Goal: Task Accomplishment & Management: Complete application form

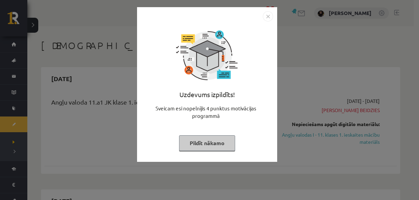
click at [211, 141] on button "Pildīt nākamo" at bounding box center [207, 144] width 56 height 16
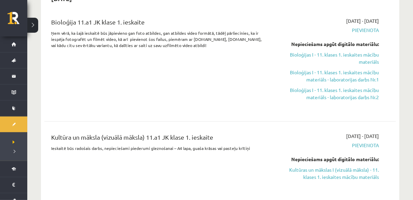
scroll to position [205, 0]
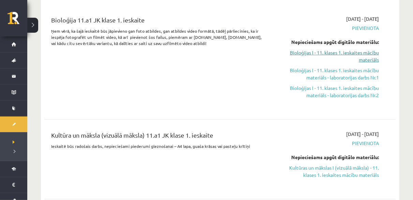
click at [335, 56] on link "Bioloģijas I - 11. klases 1. ieskaites mācību materiāls" at bounding box center [328, 56] width 102 height 14
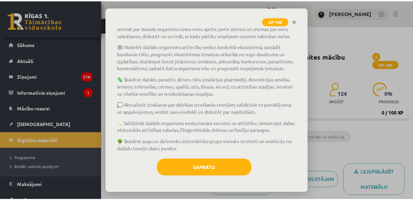
scroll to position [123, 0]
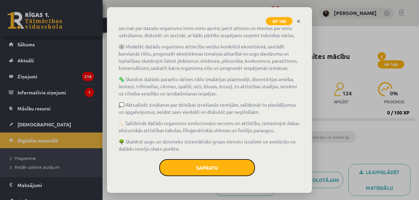
click at [195, 168] on button "Sapratu" at bounding box center [207, 167] width 96 height 17
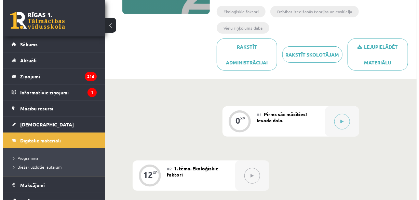
scroll to position [137, 0]
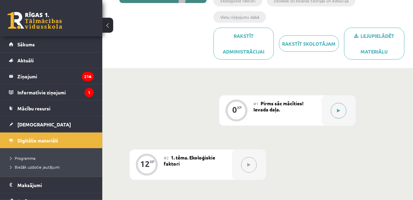
click at [342, 110] on button at bounding box center [339, 111] width 16 height 16
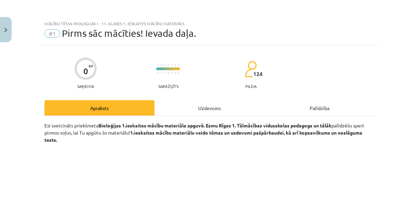
click at [200, 100] on div "Uzdevums" at bounding box center [209, 107] width 110 height 15
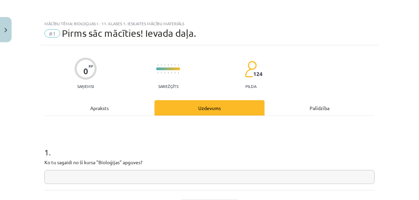
scroll to position [17, 0]
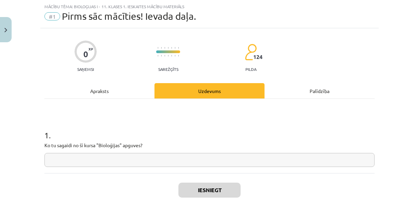
click at [301, 162] on input "text" at bounding box center [209, 160] width 330 height 14
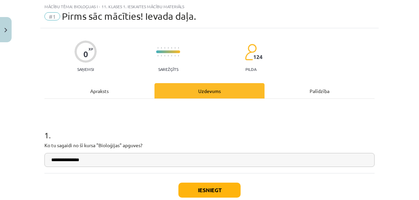
type input "**********"
click at [197, 188] on button "Iesniegt" at bounding box center [209, 190] width 62 height 15
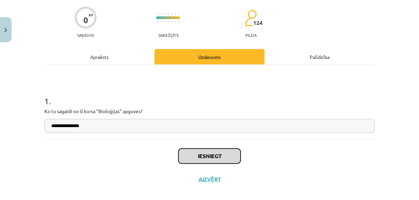
scroll to position [59, 0]
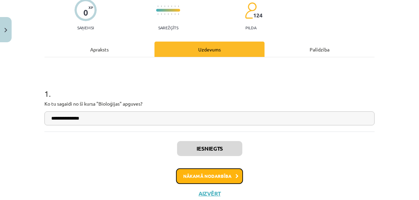
click at [197, 173] on button "Nākamā nodarbība" at bounding box center [209, 177] width 67 height 16
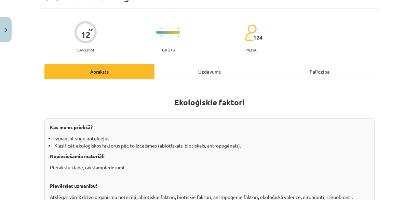
scroll to position [17, 0]
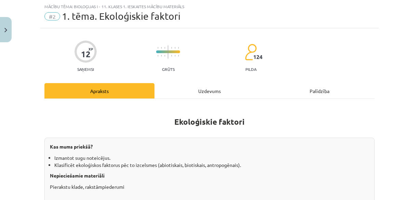
click at [215, 89] on div "Uzdevums" at bounding box center [209, 90] width 110 height 15
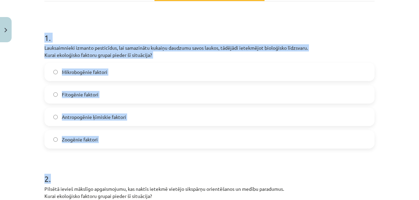
drag, startPoint x: 31, startPoint y: 134, endPoint x: 127, endPoint y: 165, distance: 100.3
click at [127, 165] on div "Mācību tēma: Bioloģijas i - 11. klases 1. ieskaites mācību materiāls #2 1. tēma…" at bounding box center [209, 100] width 419 height 200
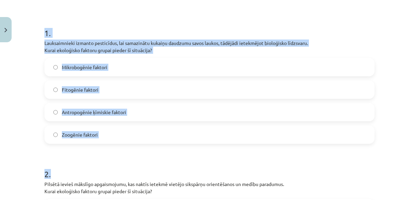
click at [28, 54] on div "Mācību tēma: Bioloģijas i - 11. klases 1. ieskaites mācību materiāls #2 1. tēma…" at bounding box center [209, 100] width 419 height 200
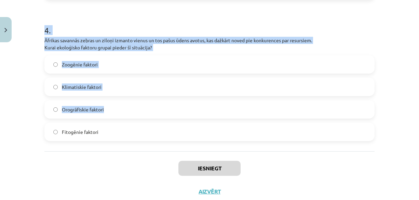
scroll to position [566, 0]
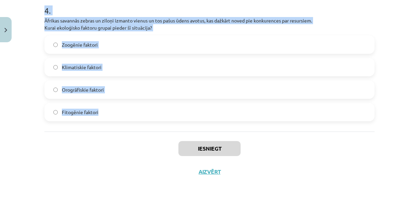
drag, startPoint x: 39, startPoint y: 38, endPoint x: 138, endPoint y: 113, distance: 124.0
click at [138, 113] on div "Mācību tēma: Bioloģijas i - 11. klases 1. ieskaites mācību materiāls #2 1. tēma…" at bounding box center [209, 100] width 419 height 200
copy form "1 . Lauksaimnieki izmanto pesticīdus, lai samazinātu kukaiņu daudzumu savos lau…"
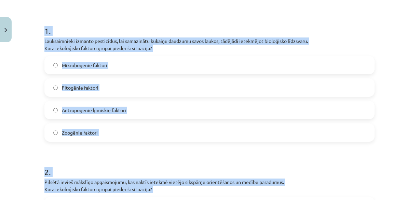
scroll to position [122, 0]
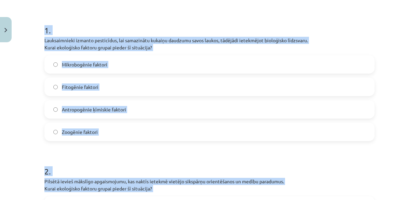
click at [146, 111] on label "Antropogēnie ķīmiskie faktori" at bounding box center [209, 109] width 328 height 17
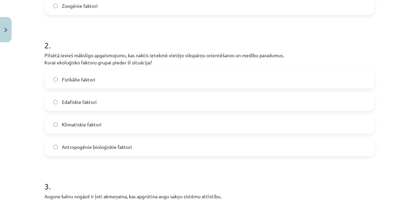
scroll to position [259, 0]
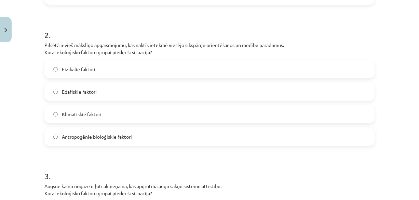
click at [120, 69] on label "Fizikālie faktori" at bounding box center [209, 69] width 328 height 17
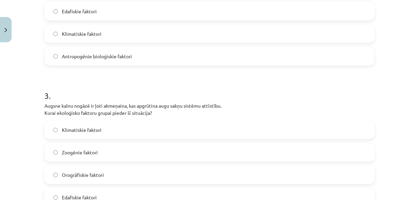
scroll to position [395, 0]
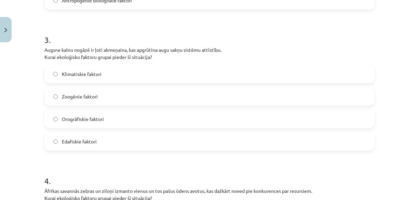
click at [99, 144] on label "Edafiskie faktori" at bounding box center [209, 141] width 328 height 17
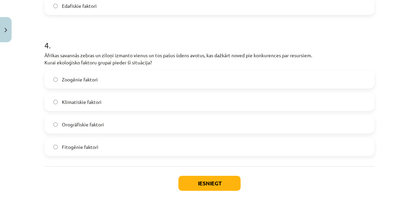
scroll to position [532, 0]
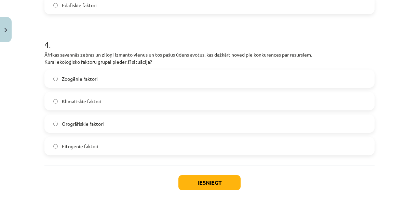
click at [102, 74] on label "Zoogēnie faktori" at bounding box center [209, 78] width 328 height 17
click at [214, 181] on button "Iesniegt" at bounding box center [209, 182] width 62 height 15
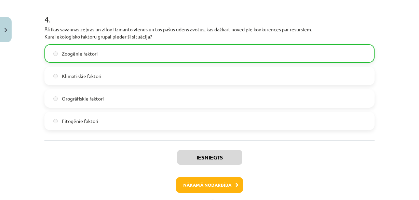
scroll to position [587, 0]
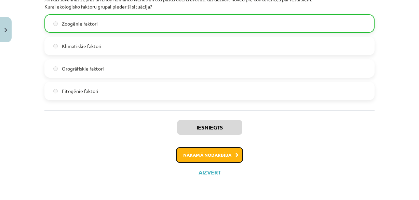
click at [202, 154] on button "Nākamā nodarbība" at bounding box center [209, 155] width 67 height 16
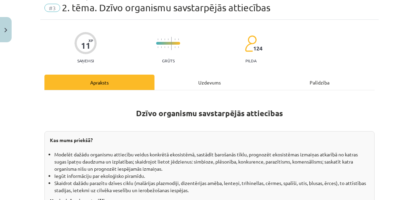
scroll to position [17, 0]
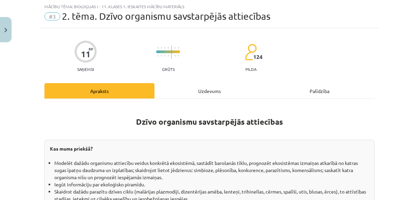
click at [187, 95] on div "Uzdevums" at bounding box center [209, 90] width 110 height 15
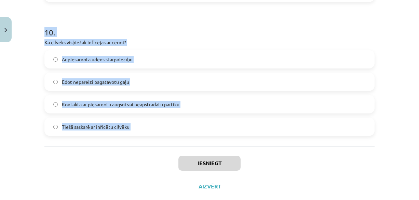
scroll to position [1342, 0]
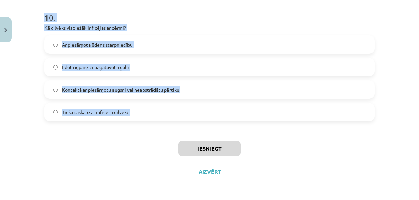
drag, startPoint x: 40, startPoint y: 131, endPoint x: 138, endPoint y: 123, distance: 99.0
copy form "1 . Kurš no šiem parazītiskajiem tārpiem cilvēkiem var izraisīt uzturvielu defi…"
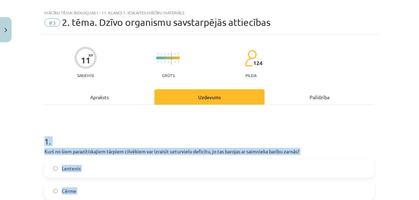
scroll to position [0, 0]
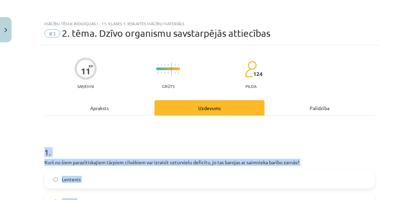
click at [34, 123] on div "Mācību tēma: Bioloģijas i - 11. klases 1. ieskaites mācību materiāls #3 2. tēma…" at bounding box center [209, 100] width 419 height 200
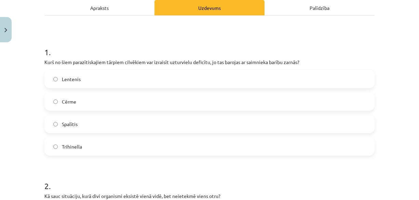
scroll to position [102, 0]
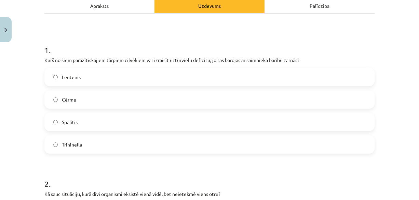
click at [125, 76] on label "Lentenis" at bounding box center [209, 77] width 328 height 17
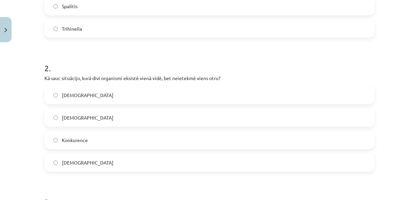
scroll to position [239, 0]
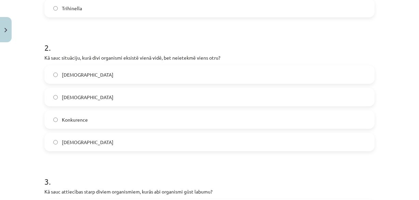
click at [90, 75] on label "Neitrālisms" at bounding box center [209, 74] width 328 height 17
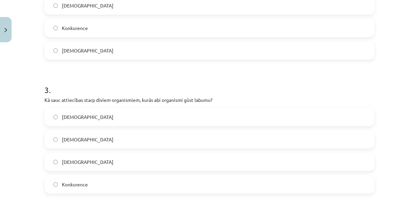
scroll to position [341, 0]
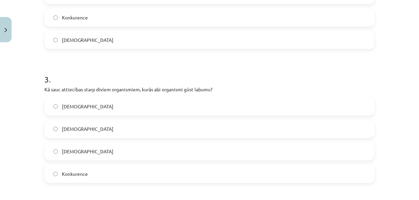
click at [107, 149] on label "Mutuālisms" at bounding box center [209, 151] width 328 height 17
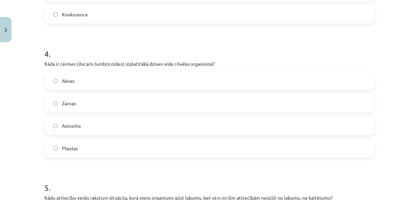
scroll to position [512, 0]
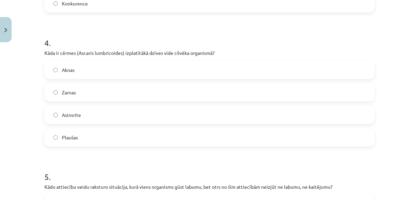
click at [96, 92] on label "Zarnas" at bounding box center [209, 92] width 328 height 17
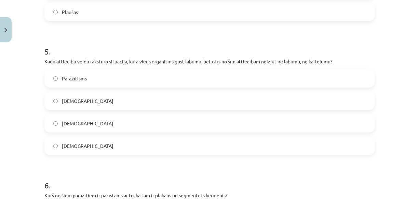
scroll to position [649, 0]
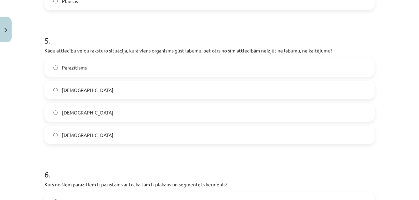
click at [90, 132] on label "Komensālisms" at bounding box center [209, 135] width 328 height 17
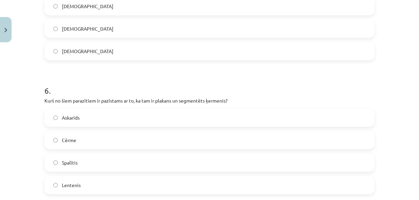
scroll to position [785, 0]
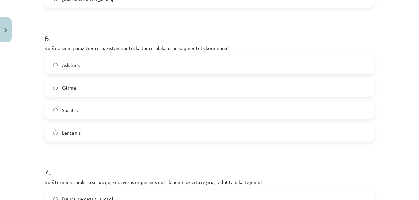
click at [85, 132] on label "Lentenis" at bounding box center [209, 132] width 328 height 17
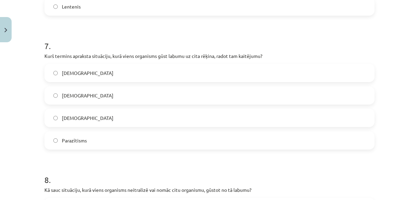
scroll to position [922, 0]
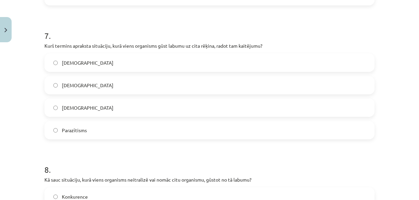
click at [106, 128] on label "Parazītisms" at bounding box center [209, 130] width 328 height 17
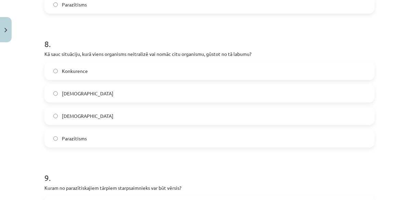
scroll to position [1058, 0]
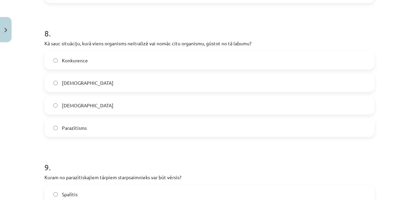
click at [101, 127] on label "Parazītisms" at bounding box center [209, 127] width 328 height 17
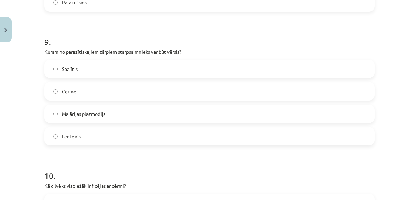
scroll to position [1195, 0]
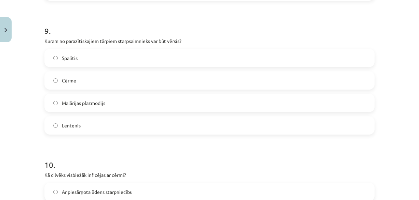
click at [80, 125] on label "Lentenis" at bounding box center [209, 125] width 328 height 17
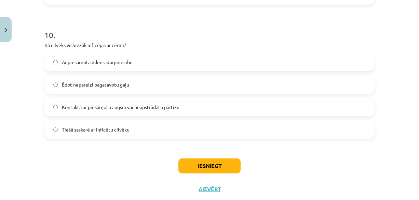
scroll to position [1331, 0]
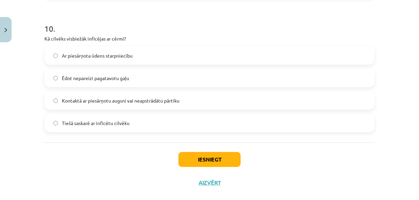
click at [120, 109] on label "Kontaktā ar piesārņotu augsni vai neapstrādātu pārtiku" at bounding box center [209, 100] width 328 height 17
click at [199, 160] on button "Iesniegt" at bounding box center [209, 159] width 62 height 15
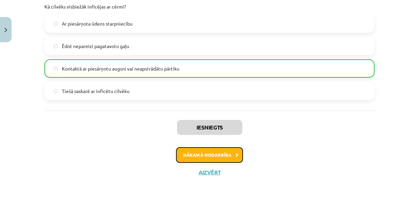
click at [206, 154] on button "Nākamā nodarbība" at bounding box center [209, 155] width 67 height 16
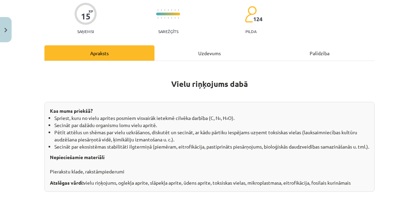
scroll to position [17, 0]
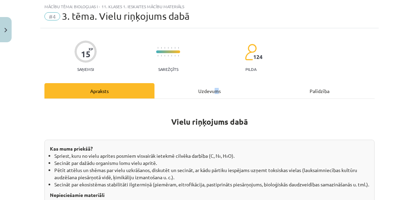
click at [214, 87] on div "Uzdevums" at bounding box center [209, 90] width 110 height 15
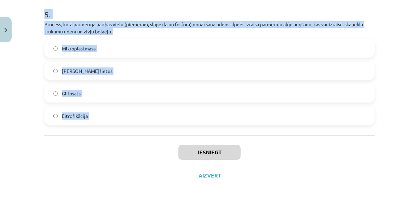
scroll to position [700, 0]
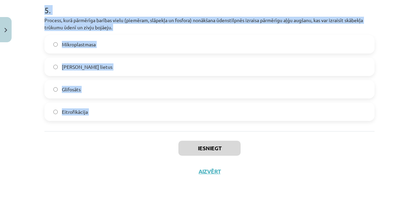
drag, startPoint x: 40, startPoint y: 100, endPoint x: 138, endPoint y: 134, distance: 103.5
copy form "1 . Šī viela ir toksīns, ko izdala dažas pelējuma sēnes un kas var piesārņot pā…"
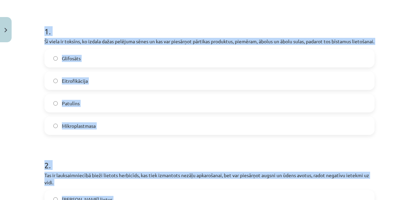
scroll to position [119, 0]
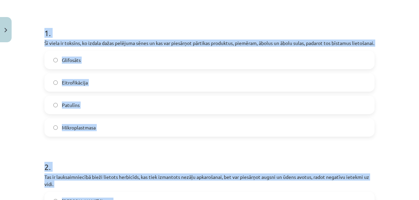
click at [80, 112] on label "Patulīns" at bounding box center [209, 105] width 328 height 17
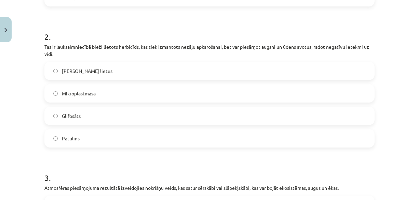
scroll to position [256, 0]
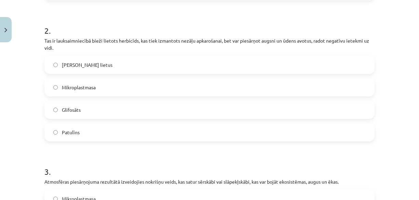
click at [97, 118] on label "Glifosāts" at bounding box center [209, 109] width 328 height 17
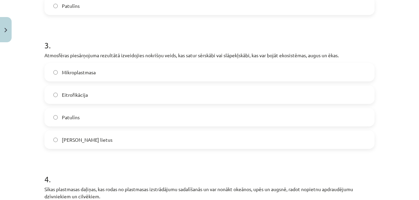
scroll to position [393, 0]
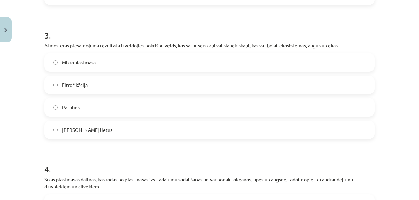
click at [92, 139] on label "Skābais lietus" at bounding box center [209, 130] width 328 height 17
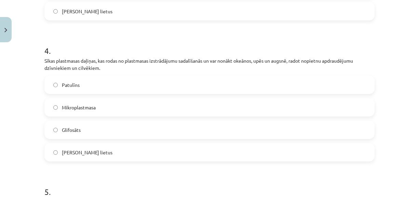
scroll to position [529, 0]
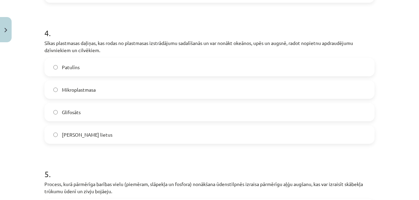
click at [93, 98] on label "Mikroplastmasa" at bounding box center [209, 89] width 328 height 17
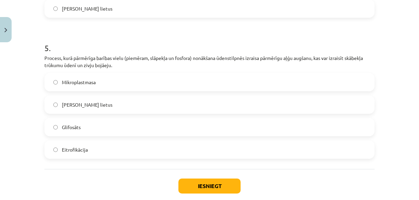
scroll to position [666, 0]
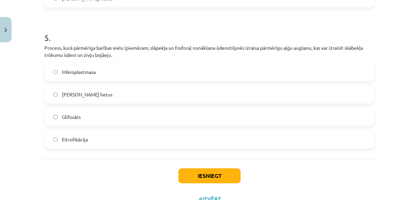
drag, startPoint x: 89, startPoint y: 147, endPoint x: 99, endPoint y: 142, distance: 10.8
click at [89, 147] on label "Eitrofikācija" at bounding box center [209, 139] width 328 height 17
click at [196, 178] on button "Iesniegt" at bounding box center [209, 176] width 62 height 15
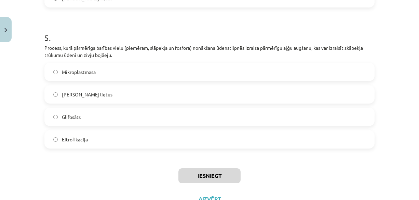
scroll to position [700, 0]
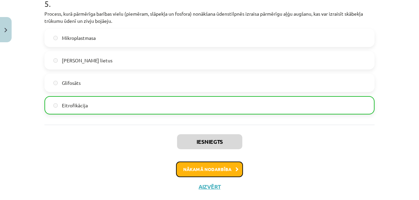
click at [221, 178] on button "Nākamā nodarbība" at bounding box center [209, 170] width 67 height 16
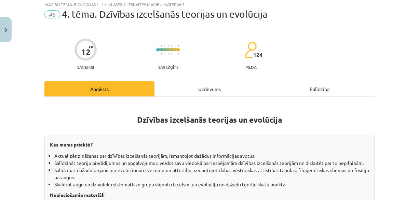
scroll to position [17, 0]
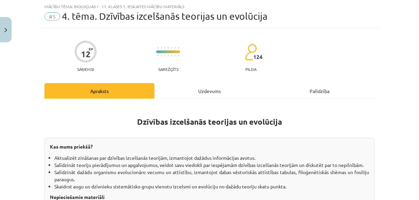
click at [195, 89] on div "Uzdevums" at bounding box center [209, 90] width 110 height 15
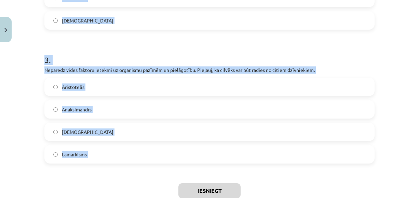
scroll to position [403, 0]
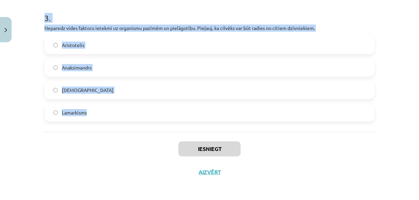
drag, startPoint x: 42, startPoint y: 113, endPoint x: 125, endPoint y: 125, distance: 84.4
copy form "1 . Videi labāk pielāgotie indivīdi rada vairāk pēcnācējus, kas pārmanto izdzīv…"
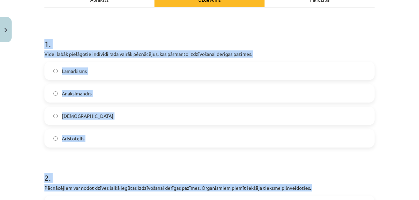
scroll to position [96, 0]
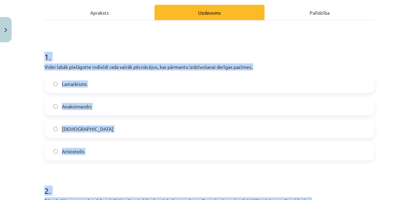
click at [113, 132] on label "Darvinisms" at bounding box center [209, 128] width 328 height 17
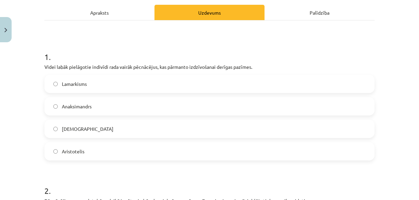
click at [25, 124] on div "Mācību tēma: Bioloģijas i - 11. klases 1. ieskaites mācību materiāls #5 4. tēma…" at bounding box center [209, 100] width 419 height 200
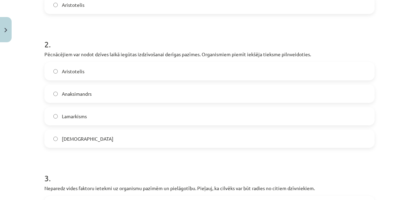
scroll to position [232, 0]
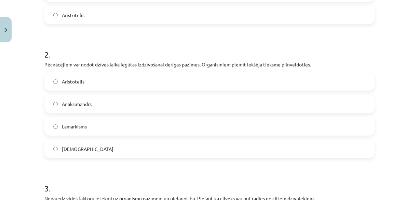
click at [86, 124] on label "Lamarkisms" at bounding box center [209, 126] width 328 height 17
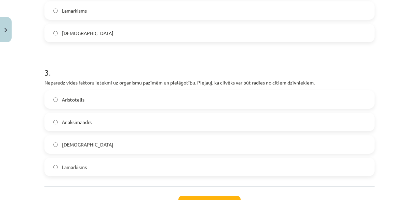
scroll to position [369, 0]
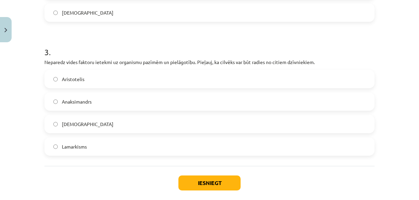
click at [97, 101] on label "Anaksimandrs" at bounding box center [209, 101] width 328 height 17
click at [193, 180] on button "Iesniegt" at bounding box center [209, 183] width 62 height 15
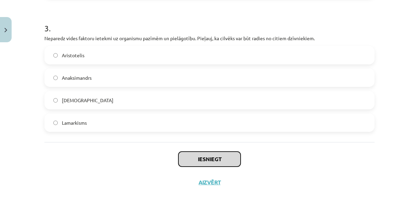
scroll to position [403, 0]
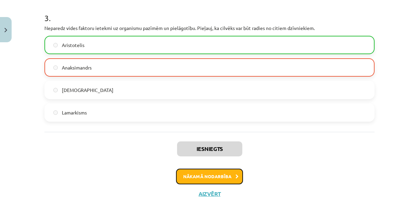
click at [205, 173] on button "Nākamā nodarbība" at bounding box center [209, 177] width 67 height 16
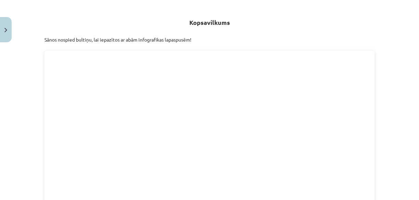
scroll to position [17, 0]
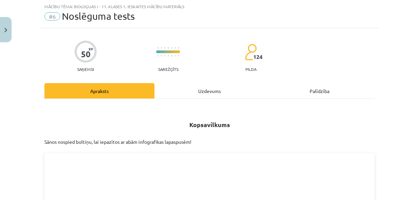
click at [201, 86] on div "Uzdevums" at bounding box center [209, 90] width 110 height 15
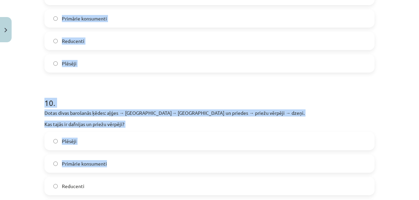
scroll to position [1404, 0]
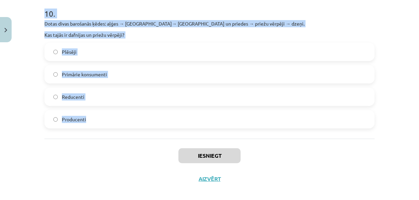
drag, startPoint x: 32, startPoint y: 129, endPoint x: 139, endPoint y: 128, distance: 106.8
click at [136, 130] on div "Mācību tēma: Bioloģijas i - 11. klases 1. ieskaites mācību materiāls #6 Noslēgu…" at bounding box center [209, 100] width 419 height 200
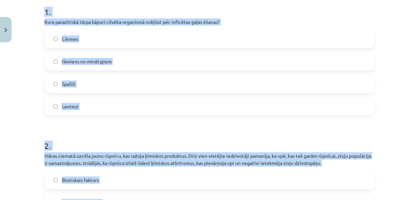
scroll to position [38, 0]
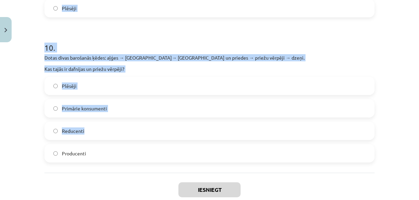
scroll to position [1404, 0]
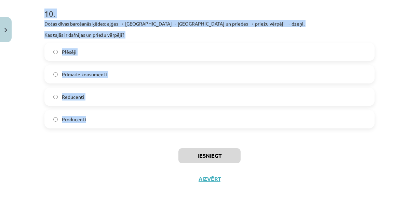
drag, startPoint x: 33, startPoint y: 9, endPoint x: 225, endPoint y: 125, distance: 223.8
click at [225, 125] on div "Mācību tēma: Bioloģijas i - 11. klases 1. ieskaites mācību materiāls #6 Noslēgu…" at bounding box center [209, 100] width 419 height 200
copy form "1 . Kura parazītiskā tārpa kāpuri cilvēka organismā nokļūst pēc inficētas gaļas…"
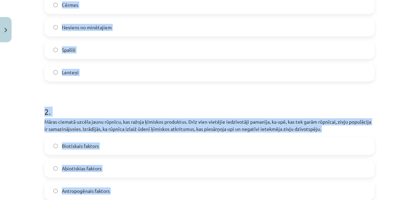
scroll to position [72, 0]
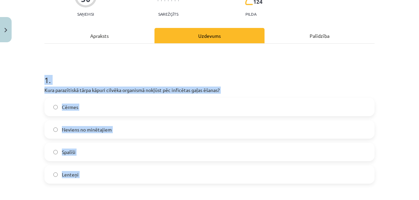
click at [98, 177] on label "Lenteņi" at bounding box center [209, 174] width 328 height 17
click at [18, 115] on div "Mācību tēma: Bioloģijas i - 11. klases 1. ieskaites mācību materiāls #6 Noslēgu…" at bounding box center [209, 100] width 419 height 200
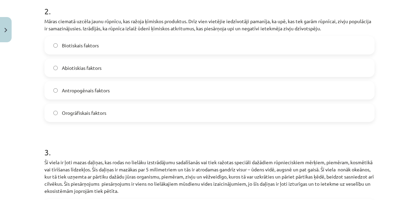
scroll to position [277, 0]
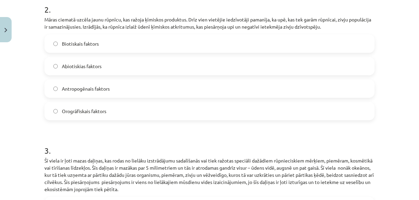
click at [88, 90] on span "Antropogēnais faktors" at bounding box center [86, 88] width 48 height 7
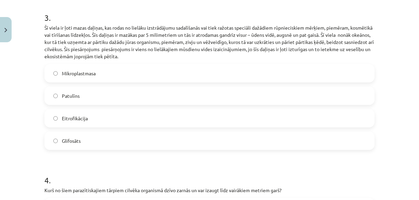
scroll to position [414, 0]
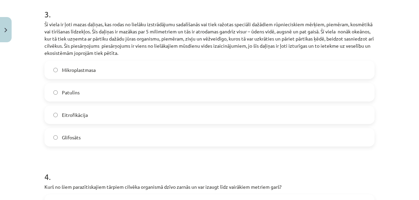
click at [68, 73] on label "Mikroplastmasa" at bounding box center [209, 69] width 328 height 17
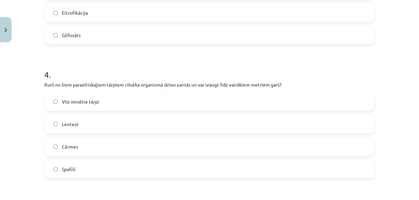
click at [72, 126] on span "Lenteņi" at bounding box center [70, 124] width 17 height 7
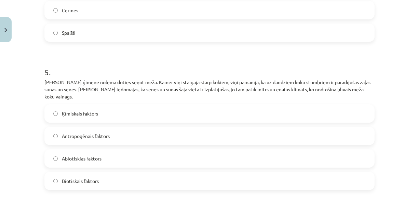
scroll to position [721, 0]
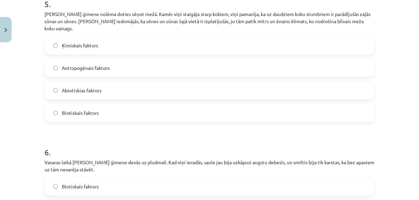
click at [73, 87] on span "Abiotiskias faktors" at bounding box center [82, 90] width 40 height 7
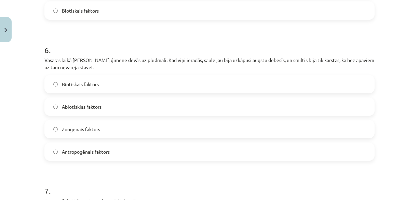
scroll to position [857, 0]
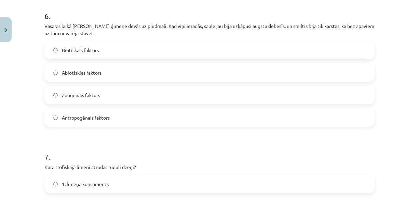
click at [81, 69] on span "Abiotiskias faktors" at bounding box center [82, 72] width 40 height 7
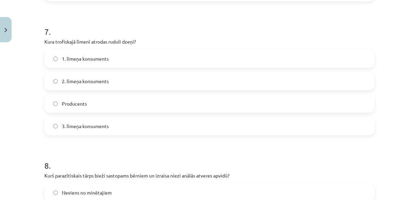
scroll to position [994, 0]
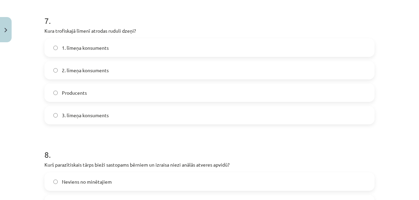
click at [95, 67] on span "2. līmeņa konsuments" at bounding box center [85, 70] width 47 height 7
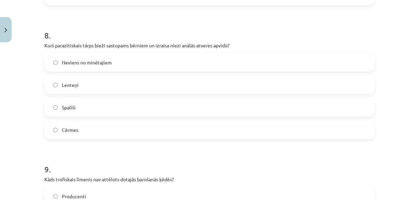
scroll to position [1131, 0]
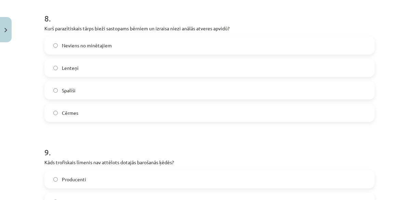
click at [71, 87] on span "Spalīši" at bounding box center [69, 90] width 14 height 7
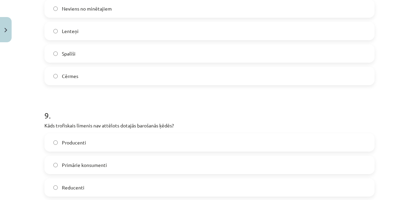
scroll to position [1233, 0]
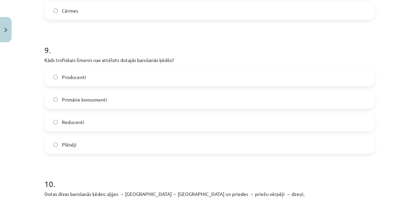
click at [83, 116] on label "Reducenti" at bounding box center [209, 122] width 328 height 17
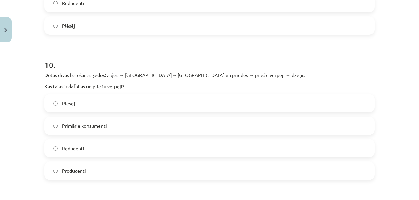
scroll to position [1370, 0]
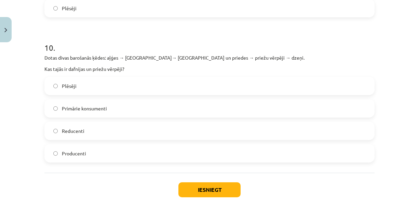
click at [102, 105] on span "Primārie konsumenti" at bounding box center [84, 108] width 45 height 7
click at [218, 184] on button "Iesniegt" at bounding box center [209, 190] width 62 height 15
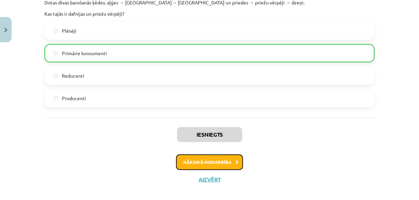
click at [188, 160] on button "Nākamā nodarbība" at bounding box center [209, 163] width 67 height 16
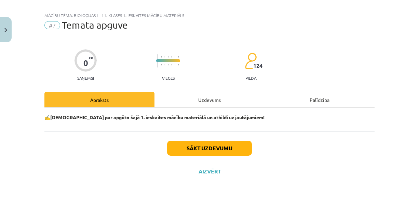
scroll to position [8, 0]
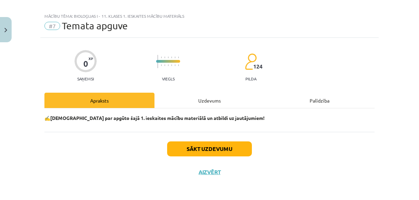
click at [189, 96] on div "Uzdevums" at bounding box center [209, 100] width 110 height 15
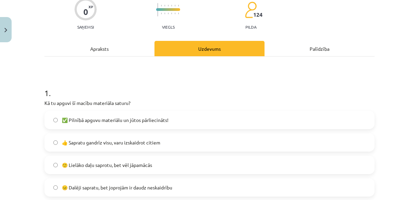
scroll to position [91, 0]
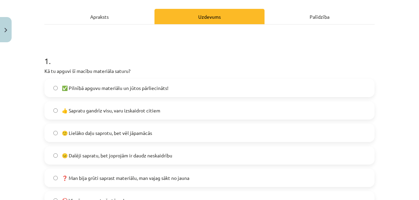
click at [159, 139] on label "🙂 Lielāko daļu saprotu, bet vēl jāpamācās" at bounding box center [209, 133] width 328 height 17
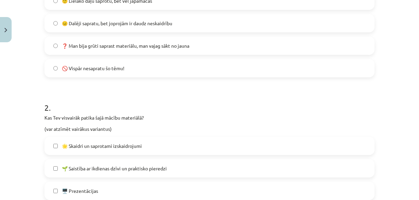
scroll to position [262, 0]
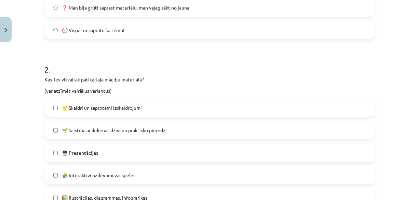
click at [152, 111] on label "🌟 Skaidri un saprotami izskaidrojumi" at bounding box center [209, 107] width 328 height 17
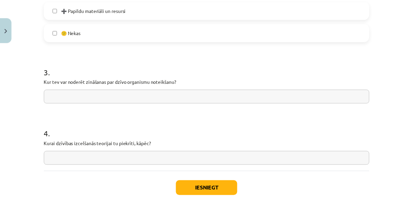
scroll to position [535, 0]
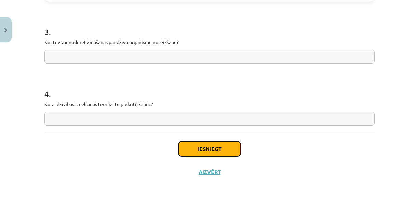
click at [217, 148] on button "Iesniegt" at bounding box center [209, 149] width 62 height 15
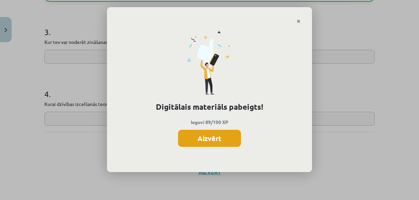
click at [199, 134] on button "Aizvērt" at bounding box center [209, 138] width 63 height 17
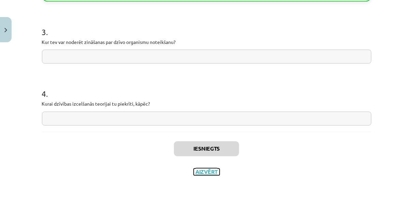
click at [203, 170] on button "Aizvērt" at bounding box center [207, 172] width 26 height 7
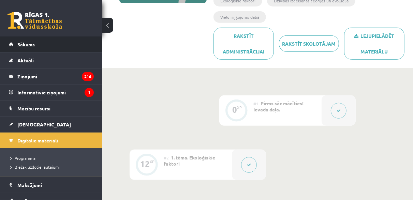
click at [42, 42] on link "Sākums" at bounding box center [51, 45] width 85 height 16
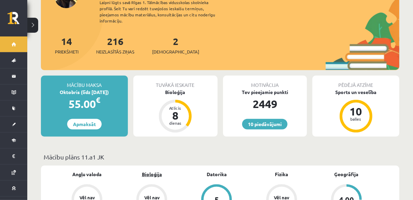
scroll to position [137, 0]
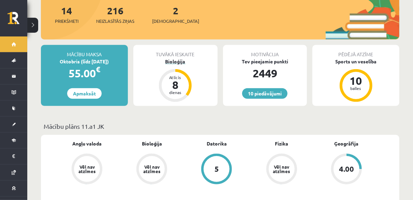
click at [178, 58] on div "Bioloģija" at bounding box center [175, 61] width 84 height 7
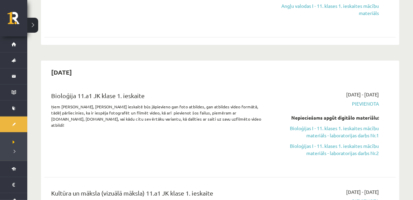
scroll to position [171, 0]
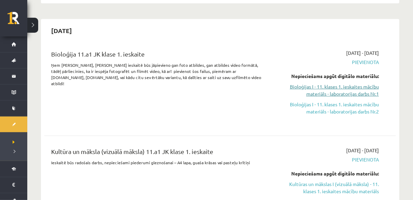
click at [343, 93] on link "Bioloģijas I - 11. klases 1. ieskaites mācību materiāls - laboratorijas darbs N…" at bounding box center [328, 90] width 102 height 14
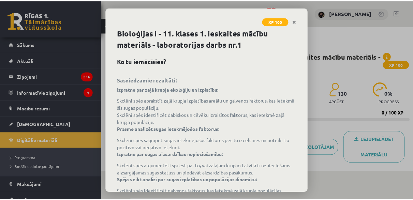
scroll to position [49, 0]
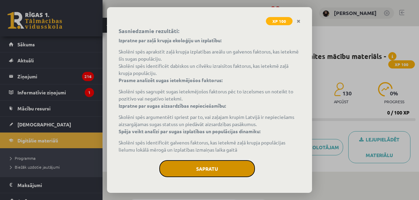
click at [206, 167] on button "Sapratu" at bounding box center [207, 168] width 96 height 17
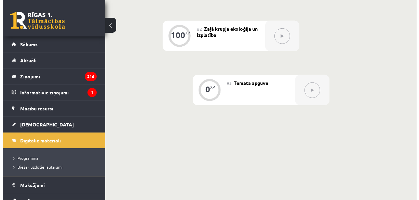
scroll to position [137, 0]
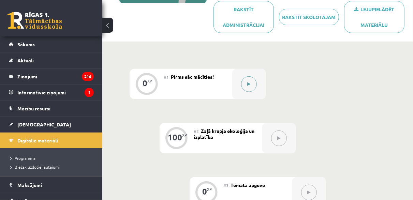
click at [251, 76] on button at bounding box center [249, 84] width 16 height 16
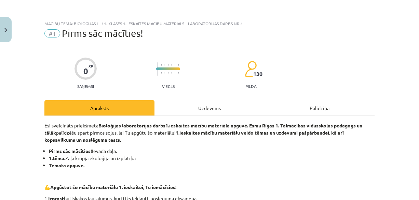
click at [211, 104] on div "Uzdevums" at bounding box center [209, 107] width 110 height 15
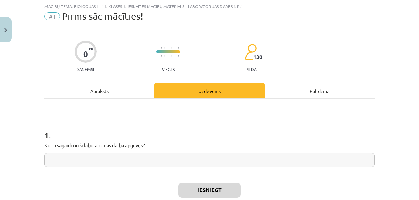
scroll to position [59, 0]
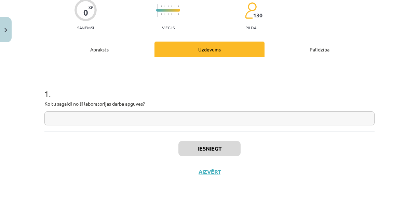
click at [213, 111] on div "1 . Ko tu sagaidi no šī laboratorijas darba apguves?" at bounding box center [209, 101] width 330 height 48
click at [212, 117] on input "text" at bounding box center [209, 119] width 330 height 14
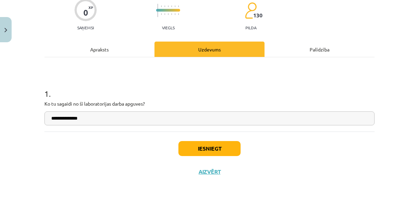
type input "**********"
click at [215, 149] on button "Iesniegt" at bounding box center [209, 148] width 62 height 15
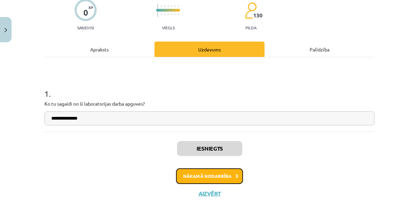
click at [182, 175] on button "Nākamā nodarbība" at bounding box center [209, 177] width 67 height 16
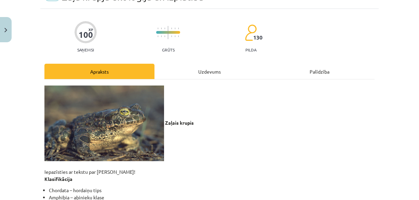
scroll to position [17, 0]
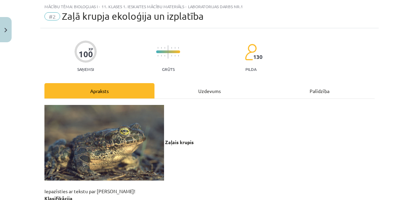
click at [196, 90] on div "Uzdevums" at bounding box center [209, 90] width 110 height 15
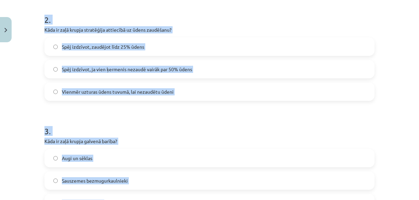
scroll to position [341, 0]
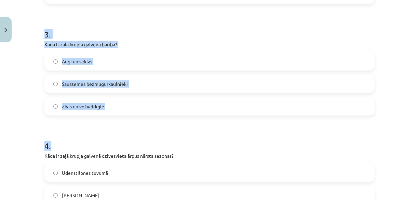
drag, startPoint x: 34, startPoint y: 116, endPoint x: 144, endPoint y: 115, distance: 110.6
click at [144, 115] on div "Mācību tēma: Bioloģijas i - 11. klases 1. ieskaites mācību materiāls - laborato…" at bounding box center [209, 100] width 419 height 200
click at [144, 115] on div "Zivis un vēžveidīgie" at bounding box center [209, 106] width 330 height 18
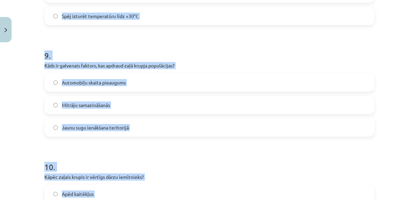
scroll to position [1117, 0]
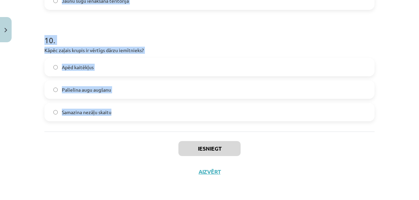
drag, startPoint x: 33, startPoint y: 151, endPoint x: 130, endPoint y: 116, distance: 102.7
click at [130, 116] on div "Mācību tēma: Bioloģijas i - 11. klases 1. ieskaites mācību materiāls - laborato…" at bounding box center [209, 100] width 419 height 200
copy form "1 . Kurā sezonā zaļie krupji Latvijā parasti nārsto? Jūnija beigās Aprīļa sākum…"
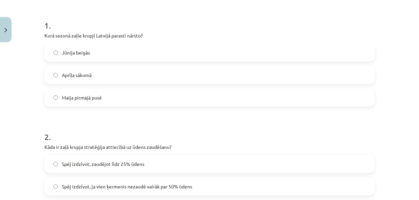
click at [99, 100] on span "Maija pirmajā pusē" at bounding box center [82, 97] width 40 height 7
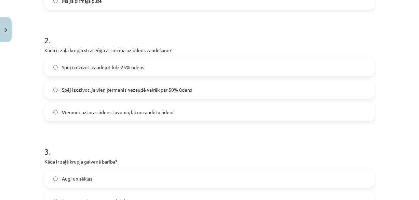
scroll to position [229, 0]
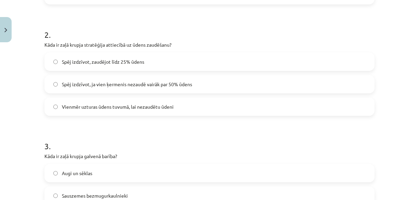
click at [111, 61] on span "Spēj izdzīvot, zaudējot līdz 25% ūdens" at bounding box center [103, 61] width 82 height 7
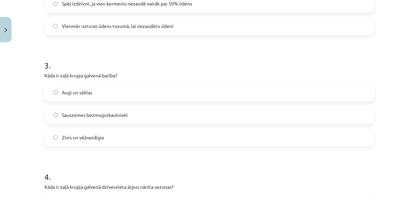
scroll to position [332, 0]
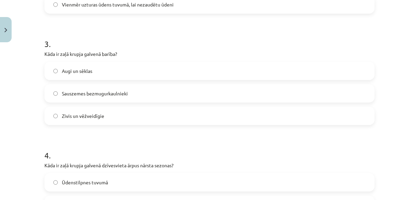
click at [105, 89] on label "Sauszemes bezmugurkaulnieki" at bounding box center [209, 93] width 328 height 17
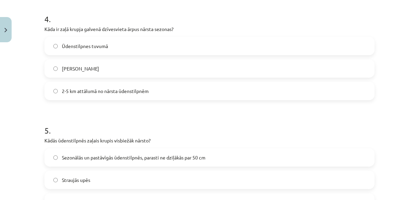
click at [104, 90] on span "2-5 km attālumā no nārsta ūdenstilpnēm" at bounding box center [105, 91] width 87 height 7
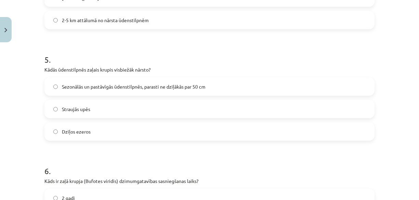
scroll to position [571, 0]
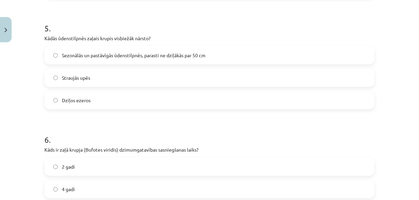
click at [78, 55] on span "Sezonālās un pastāvīgās ūdenstilpnēs, parasti ne dziļākās par 50 cm" at bounding box center [133, 55] width 143 height 7
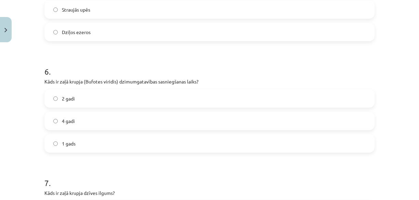
scroll to position [673, 0]
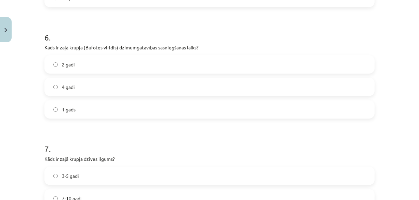
click at [80, 59] on label "2 gadi" at bounding box center [209, 64] width 328 height 17
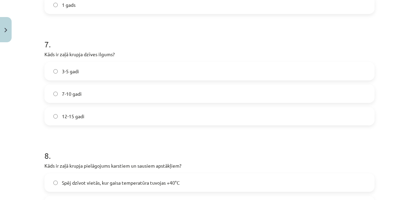
scroll to position [810, 0]
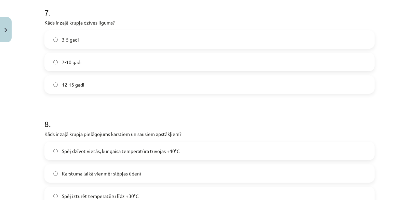
click at [92, 58] on label "7-10 gadi" at bounding box center [209, 62] width 328 height 17
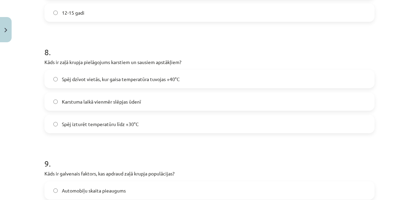
scroll to position [912, 0]
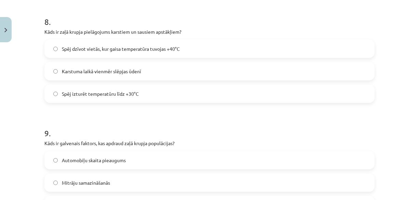
click at [121, 52] on span "Spēj dzīvot vietās, kur gaisa temperatūra tuvojas +40°C" at bounding box center [121, 48] width 118 height 7
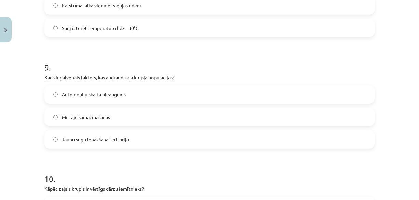
scroll to position [980, 0]
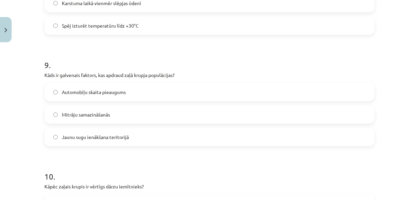
click at [84, 117] on span "Mitrāju samazināšanās" at bounding box center [86, 114] width 48 height 7
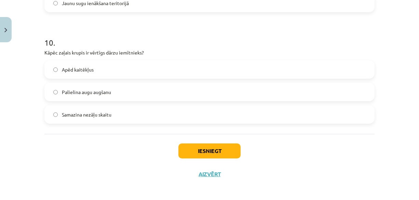
scroll to position [1117, 0]
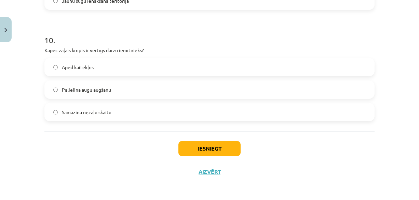
click at [70, 60] on label "Apēd kaitēkļus" at bounding box center [209, 67] width 328 height 17
click at [216, 147] on button "Iesniegt" at bounding box center [209, 148] width 62 height 15
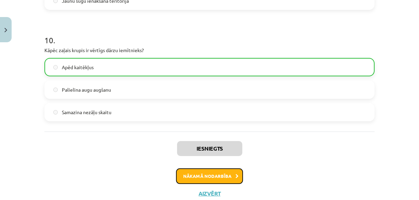
click at [207, 179] on button "Nākamā nodarbība" at bounding box center [209, 177] width 67 height 16
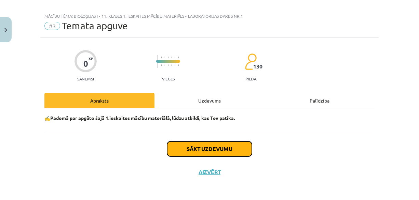
click at [200, 151] on button "Sākt uzdevumu" at bounding box center [209, 149] width 85 height 15
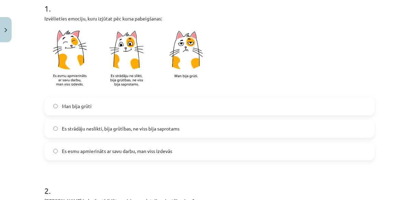
scroll to position [178, 0]
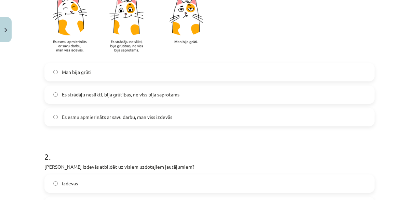
click at [87, 98] on label "Es strādāju neslikti, bija grūtības, ne viss bija saprotams" at bounding box center [209, 94] width 328 height 17
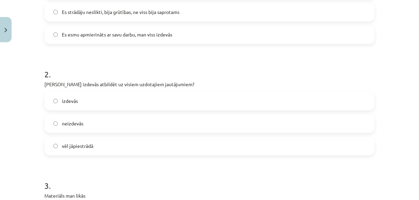
scroll to position [315, 0]
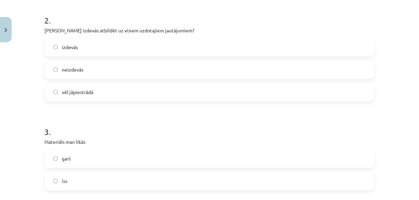
click at [84, 52] on label "izdevās" at bounding box center [209, 47] width 328 height 17
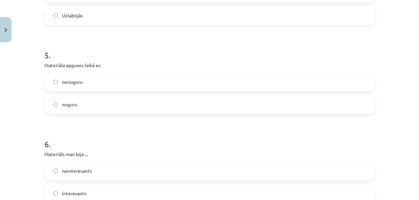
scroll to position [588, 0]
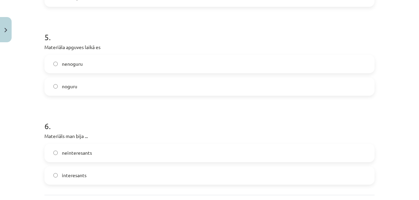
click at [73, 68] on label "nenoguru" at bounding box center [209, 64] width 328 height 17
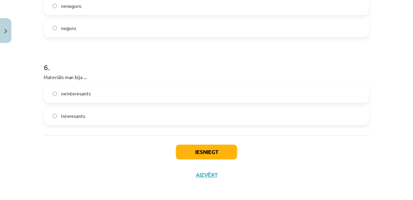
scroll to position [651, 0]
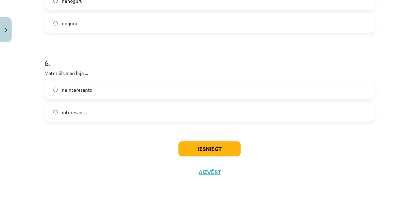
click at [114, 117] on label "interesants" at bounding box center [209, 112] width 328 height 17
click at [215, 151] on button "Iesniegt" at bounding box center [209, 149] width 62 height 15
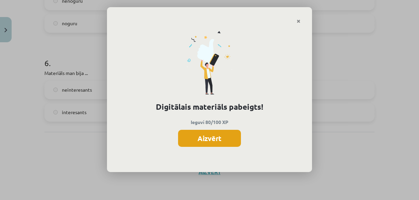
click at [196, 139] on button "Aizvērt" at bounding box center [209, 138] width 63 height 17
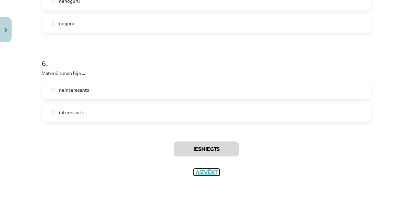
click at [206, 170] on button "Aizvērt" at bounding box center [207, 172] width 26 height 7
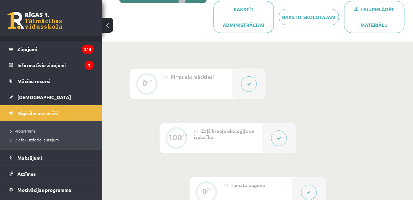
scroll to position [0, 0]
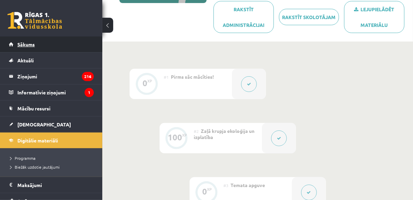
click at [45, 40] on link "Sākums" at bounding box center [51, 45] width 85 height 16
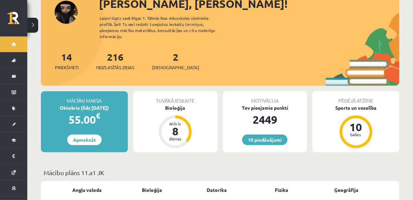
scroll to position [102, 0]
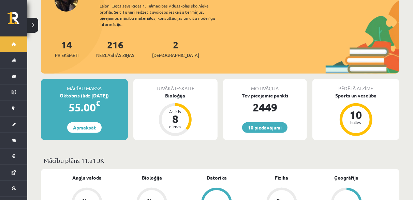
click at [169, 92] on div "Bioloģija" at bounding box center [175, 95] width 84 height 7
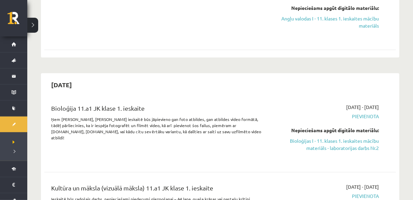
scroll to position [137, 0]
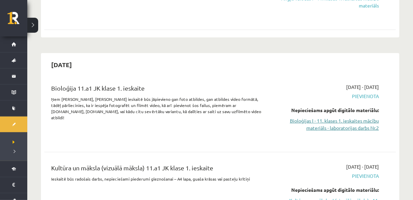
click at [345, 120] on link "Bioloģijas I - 11. klases 1. ieskaites mācību materiāls - laboratorijas darbs N…" at bounding box center [328, 124] width 102 height 14
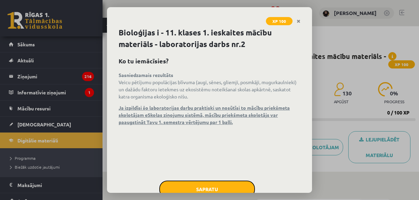
drag, startPoint x: 222, startPoint y: 192, endPoint x: 222, endPoint y: 188, distance: 3.5
click at [222, 191] on button "Sapratu" at bounding box center [207, 189] width 96 height 17
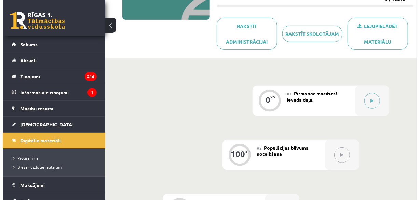
scroll to position [137, 0]
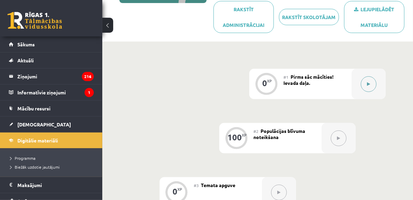
click at [372, 77] on button at bounding box center [369, 84] width 16 height 16
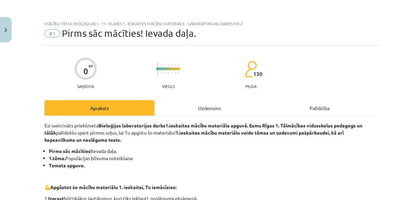
click at [201, 106] on div "Uzdevums" at bounding box center [209, 107] width 110 height 15
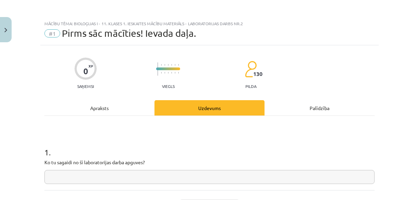
scroll to position [17, 0]
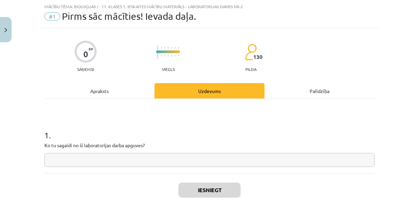
click at [137, 160] on input "text" at bounding box center [209, 160] width 330 height 14
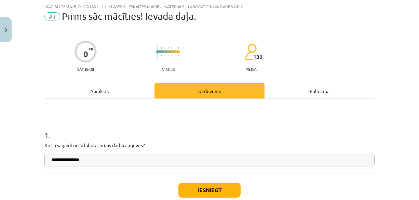
type input "**********"
click at [198, 193] on button "Iesniegt" at bounding box center [209, 190] width 62 height 15
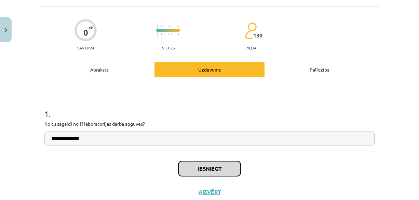
scroll to position [59, 0]
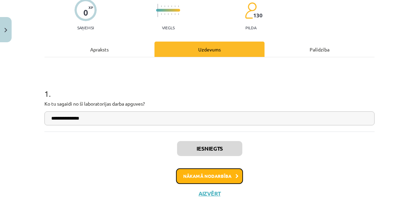
click at [196, 171] on button "Nākamā nodarbība" at bounding box center [209, 177] width 67 height 16
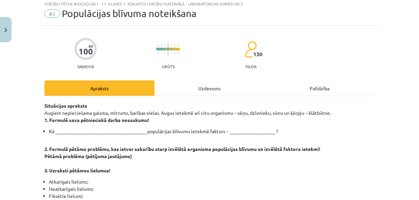
scroll to position [17, 0]
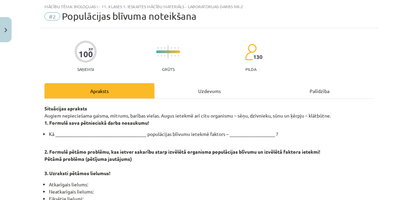
click at [195, 94] on div "Uzdevums" at bounding box center [209, 90] width 110 height 15
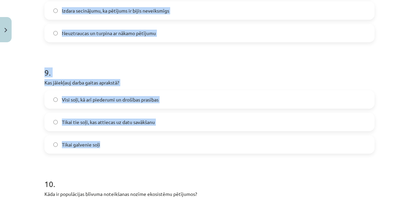
scroll to position [1109, 0]
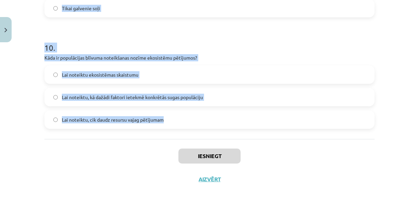
drag, startPoint x: 36, startPoint y: 126, endPoint x: 177, endPoint y: 130, distance: 141.7
click at [177, 130] on div "Mācību tēma: Bioloģijas i - 11. klases 1. ieskaites mācību materiāls - laborato…" at bounding box center [209, 100] width 419 height 200
copy form "1 . Ko nozīmē pētāmo problēmu formulēšana laboratorijas darbā? Pierakstīt visus…"
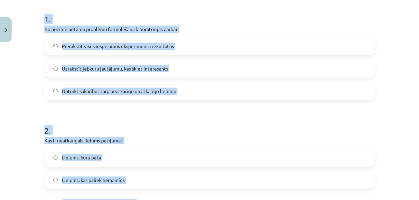
scroll to position [119, 0]
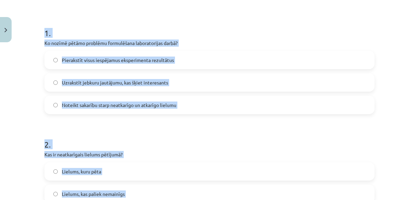
click at [134, 102] on span "Noteikt sakarību starp neatkarīgo un atkarīgo lielumu" at bounding box center [119, 105] width 114 height 7
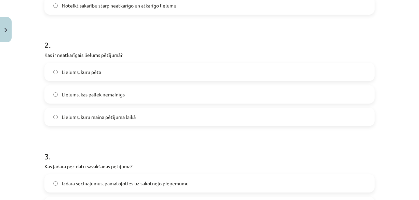
scroll to position [222, 0]
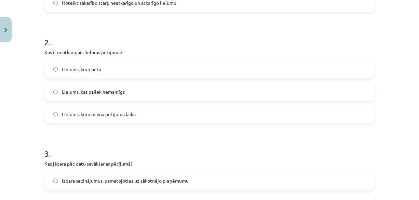
click at [107, 111] on span "Lielums, kuru maina pētījuma laikā" at bounding box center [99, 114] width 74 height 7
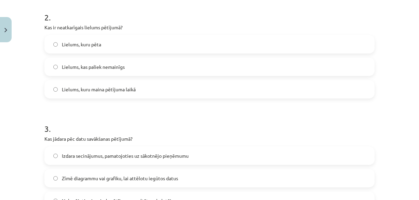
scroll to position [324, 0]
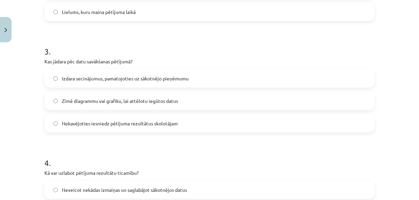
click at [111, 98] on span "Zīmē diagrammu vai grafiku, lai attēlotu iegūtos datus" at bounding box center [120, 101] width 116 height 7
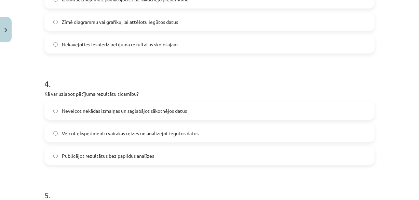
scroll to position [427, 0]
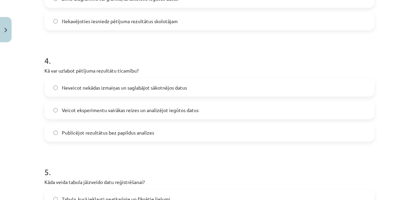
click at [98, 110] on span "Veicot eksperimentu vairākas reizes un analizējot iegūtos datus" at bounding box center [130, 110] width 137 height 7
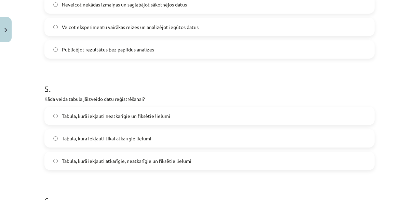
scroll to position [529, 0]
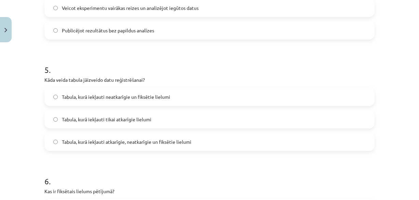
click at [130, 140] on span "Tabula, kurā iekļauti atkarīgie, neatkarīgie un fiksētie lielumi" at bounding box center [126, 142] width 129 height 7
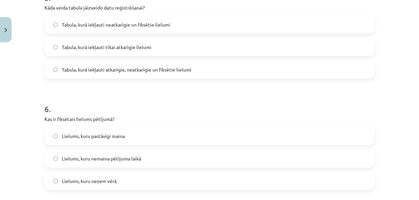
scroll to position [632, 0]
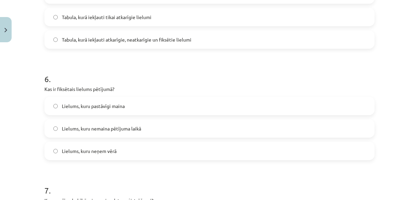
click at [125, 126] on span "Lielums, kuru nemaina pētījuma laikā" at bounding box center [101, 128] width 79 height 7
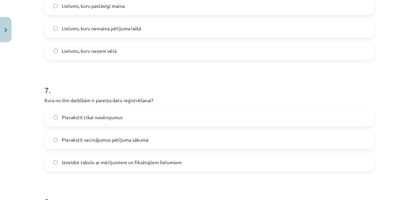
scroll to position [768, 0]
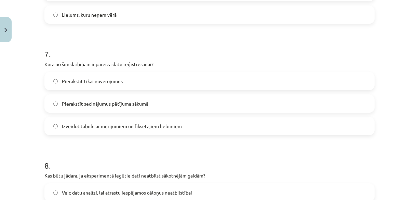
click at [148, 127] on span "Izveidot tabulu ar mērījumiem un fiksētajiem lielumiem" at bounding box center [122, 126] width 120 height 7
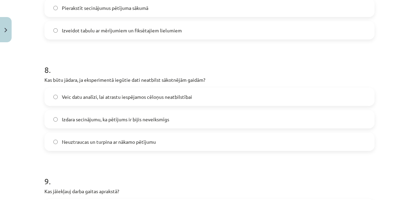
scroll to position [870, 0]
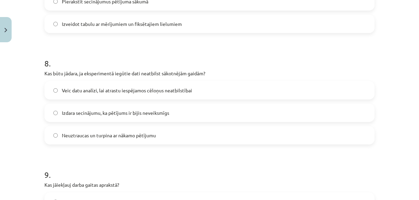
click at [124, 92] on span "Veic datu analīzi, lai atrastu iespējamos cēloņus neatbilstībai" at bounding box center [127, 90] width 130 height 7
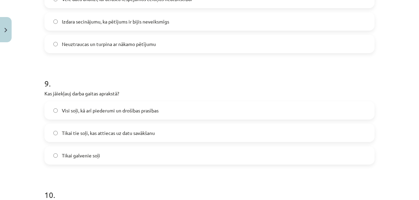
scroll to position [973, 0]
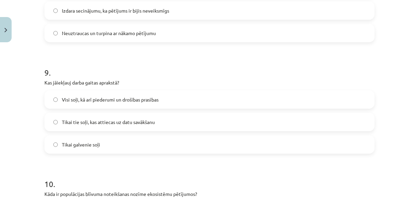
click at [125, 98] on span "Visi soļi, kā arī piederumi un drošības prasības" at bounding box center [110, 99] width 97 height 7
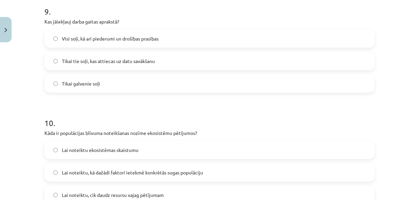
scroll to position [1109, 0]
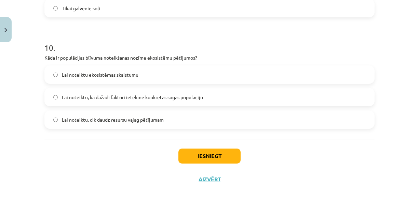
click at [174, 98] on span "Lai noteiktu, kā dažādi faktori ietekmē konkrētās sugas populāciju" at bounding box center [132, 97] width 141 height 7
click at [203, 156] on button "Iesniegt" at bounding box center [209, 156] width 62 height 15
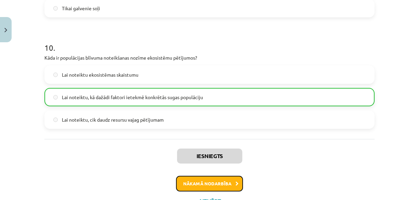
click at [206, 184] on button "Nākamā nodarbība" at bounding box center [209, 184] width 67 height 16
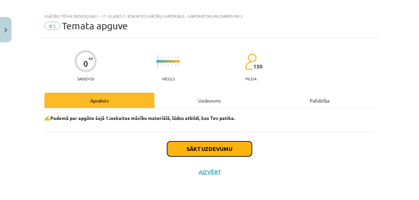
click at [210, 148] on button "Sākt uzdevumu" at bounding box center [209, 149] width 85 height 15
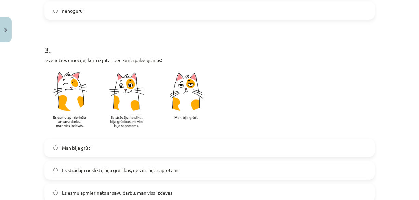
scroll to position [349, 0]
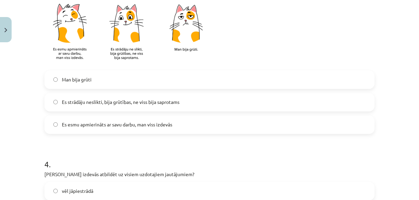
click at [134, 103] on span "Es strādāju neslikti, bija grūtības, ne viss bija saprotams" at bounding box center [120, 102] width 117 height 7
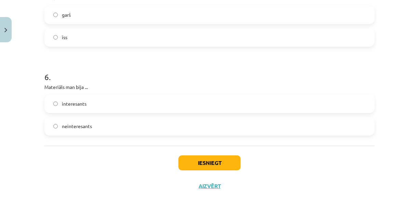
scroll to position [651, 0]
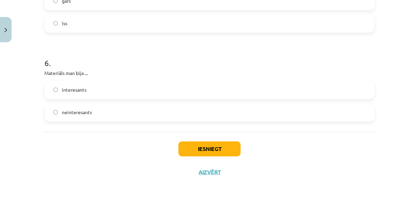
click at [115, 88] on label "interesants" at bounding box center [209, 90] width 328 height 17
click at [215, 149] on button "Iesniegt" at bounding box center [209, 149] width 62 height 15
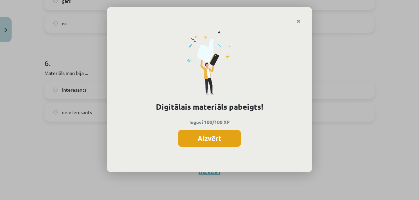
click at [217, 139] on button "Aizvērt" at bounding box center [209, 138] width 63 height 17
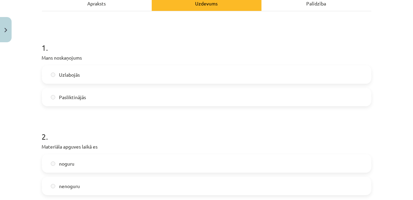
scroll to position [2, 0]
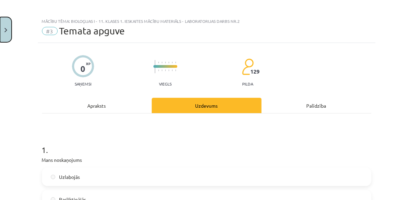
click at [3, 26] on button "Close" at bounding box center [6, 29] width 12 height 25
click at [23, 44] on div "Mācību tēma: Bioloģijas i - 11. klases 1. ieskaites mācību materiāls - laborato…" at bounding box center [206, 100] width 413 height 200
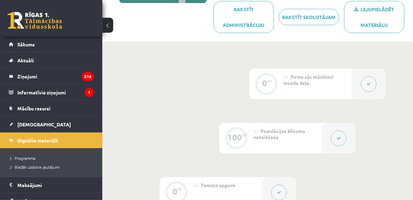
click at [23, 44] on span "Sākums" at bounding box center [25, 44] width 17 height 6
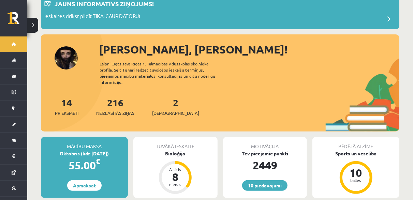
scroll to position [102, 0]
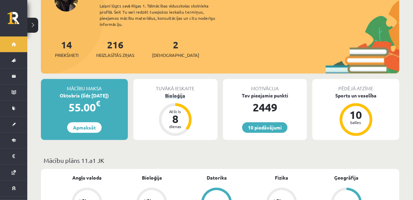
click at [174, 93] on div "Bioloģija" at bounding box center [175, 95] width 84 height 7
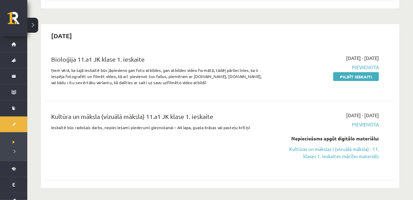
scroll to position [171, 0]
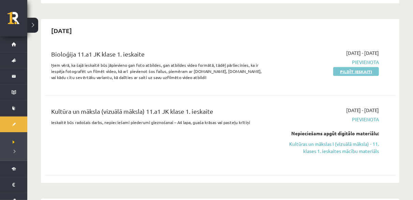
click at [348, 72] on link "Pildīt ieskaiti" at bounding box center [357, 71] width 46 height 9
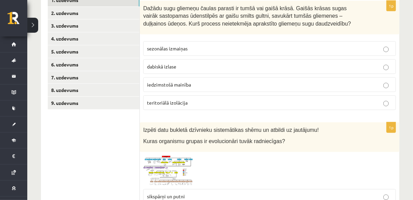
scroll to position [95, 0]
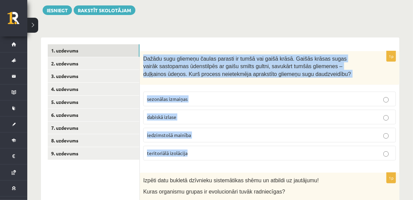
drag, startPoint x: 141, startPoint y: 56, endPoint x: 250, endPoint y: 156, distance: 147.8
click at [249, 157] on div "1p Dažādu sugu gliemeņu čaulas parasti ir tumšā vai gaišā krāsā. Gaišās krāsas …" at bounding box center [270, 108] width 260 height 115
copy div "Dažādu sugu gliemeņu čaulas parasti ir tumšā vai gaišā krāsā. Gaišās krāsas sug…"
click at [193, 96] on p "sezonālas izmaiņas" at bounding box center [269, 99] width 245 height 7
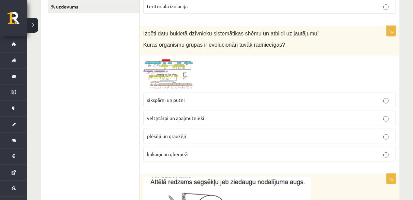
scroll to position [231, 0]
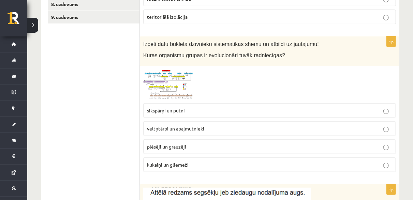
click at [175, 75] on img at bounding box center [168, 85] width 51 height 31
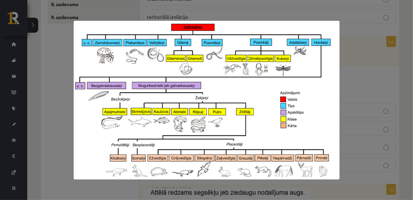
click at [368, 84] on div at bounding box center [206, 100] width 413 height 200
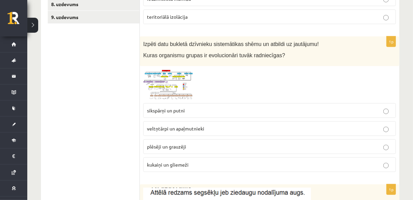
click at [165, 77] on img at bounding box center [168, 85] width 51 height 31
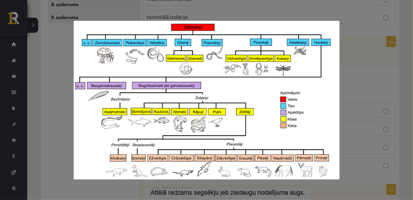
click at [335, 74] on img at bounding box center [207, 100] width 266 height 159
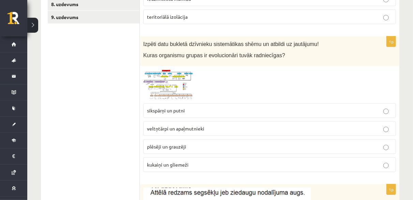
click at [173, 84] on span at bounding box center [169, 86] width 11 height 11
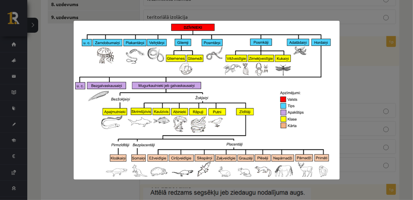
click at [364, 57] on div at bounding box center [206, 100] width 413 height 200
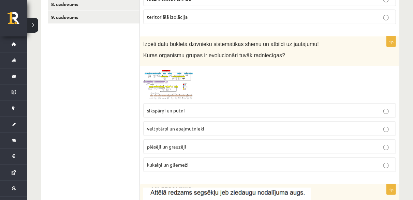
click at [179, 158] on label "kukaiņi un gliemeži" at bounding box center [269, 165] width 253 height 15
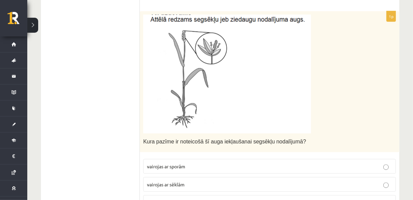
scroll to position [436, 0]
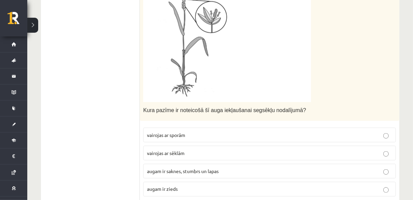
click at [176, 86] on img at bounding box center [227, 42] width 168 height 119
click at [209, 67] on img at bounding box center [227, 42] width 168 height 119
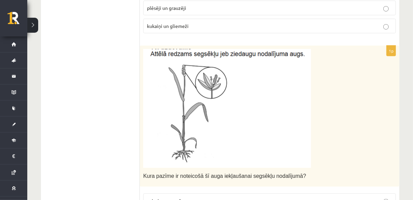
scroll to position [368, 0]
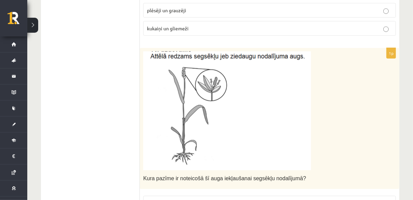
click at [211, 90] on img at bounding box center [227, 111] width 168 height 119
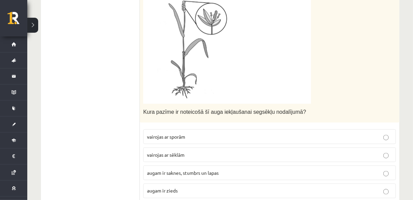
scroll to position [436, 0]
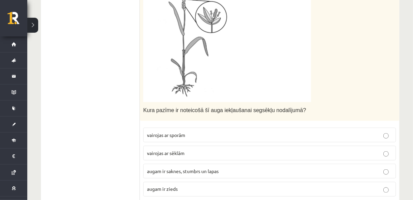
click at [172, 186] on span "augam ir zieds" at bounding box center [162, 189] width 31 height 6
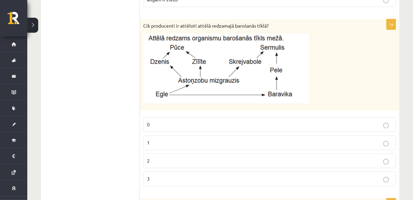
scroll to position [641, 0]
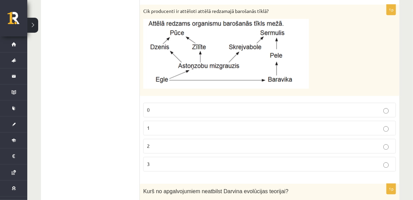
click at [176, 143] on p "2" at bounding box center [269, 146] width 245 height 7
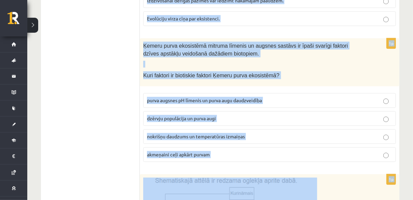
scroll to position [914, 0]
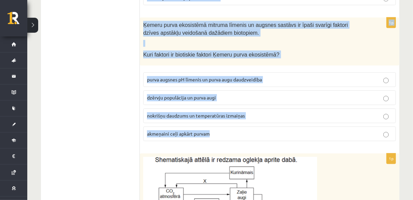
drag, startPoint x: 142, startPoint y: 16, endPoint x: 279, endPoint y: 132, distance: 179.9
copy form "Kurš no apgalvojumiem neatbilst Darvina evolūcijas teorijai? Noteiktas pazīmes …"
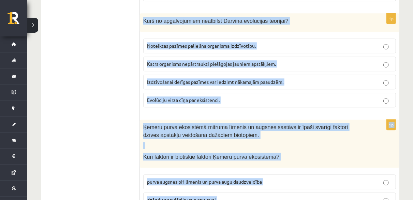
click at [358, 44] on p "Noteiktas pazīmes palielina organisma izdzīvotību." at bounding box center [269, 45] width 245 height 7
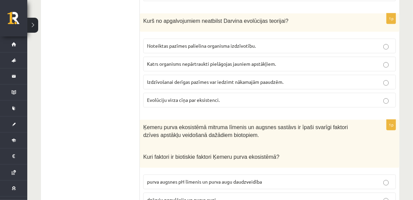
click at [306, 45] on p "Noteiktas pazīmes palielina organisma izdzīvotību." at bounding box center [269, 45] width 245 height 7
click at [349, 62] on p "Katrs organisms nepārtraukti pielāgojas jauniem apstākļiem." at bounding box center [269, 63] width 245 height 7
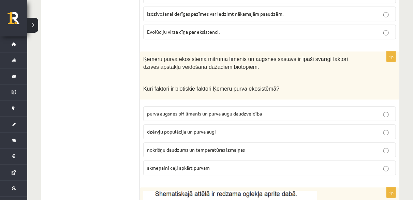
click at [226, 128] on p "dzērvju populācija un purva augi" at bounding box center [269, 131] width 245 height 7
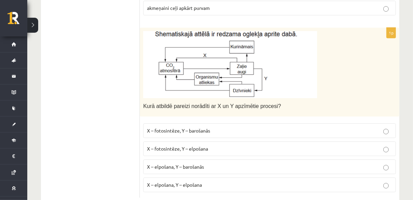
scroll to position [1050, 0]
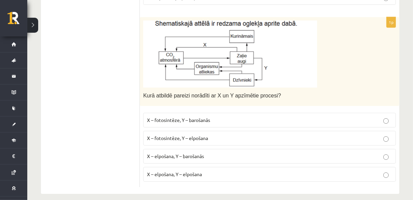
click at [164, 117] on span "X – fotosintēze, Y – barošanās" at bounding box center [178, 120] width 63 height 6
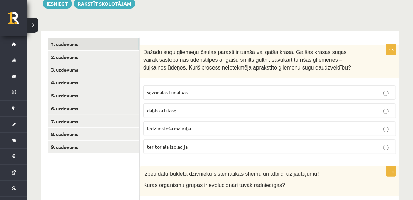
scroll to position [102, 0]
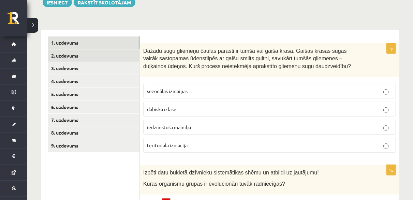
click at [87, 53] on link "2. uzdevums" at bounding box center [94, 55] width 92 height 13
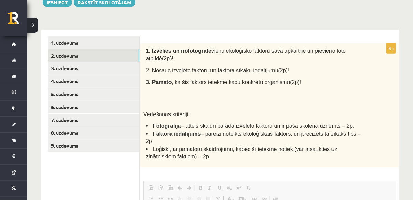
scroll to position [0, 0]
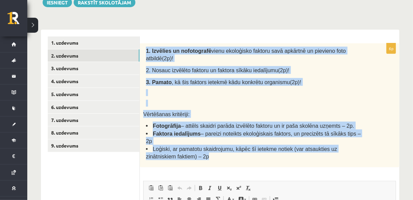
drag, startPoint x: 144, startPoint y: 49, endPoint x: 277, endPoint y: 142, distance: 161.9
click at [277, 142] on div "1. Izvēlies un nofotografē vienu ekoloģisko faktoru savā apkārtnē un pievieno f…" at bounding box center [270, 105] width 260 height 124
copy div "1. Izvēlies un nofotografē vienu ekoloģisko faktoru savā apkārtnē un pievieno f…"
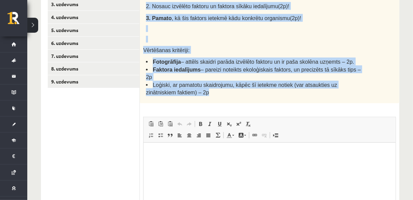
scroll to position [171, 0]
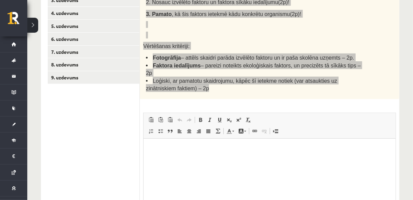
click at [176, 146] on p "Визуальный текстовый редактор, wiswyg-editor-user-answer-47433751398380" at bounding box center [269, 148] width 239 height 7
click at [152, 165] on p "Визуальный текстовый редактор, wiswyg-editor-user-answer-47433751398380" at bounding box center [269, 167] width 239 height 7
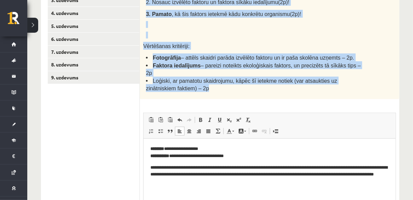
click at [394, 48] on div "1. Izvēlies un nofotografē vienu ekoloģisko faktoru savā apkārtnē un pievieno f…" at bounding box center [270, 37] width 260 height 124
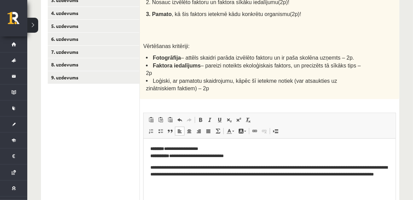
scroll to position [229, 0]
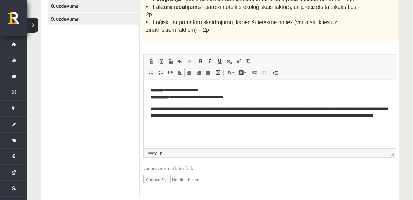
click at [176, 172] on input "file" at bounding box center [269, 179] width 253 height 14
type input "**********"
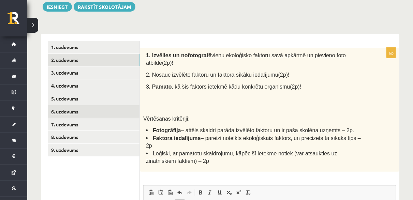
scroll to position [59, 0]
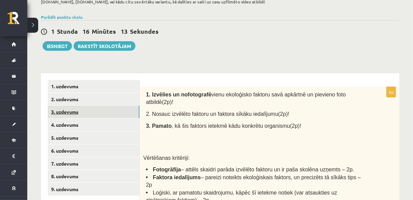
click at [106, 109] on link "3. uzdevums" at bounding box center [94, 112] width 92 height 13
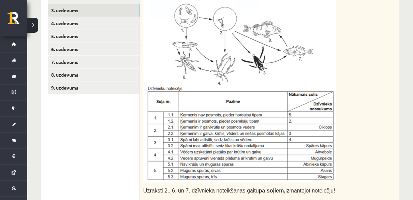
scroll to position [158, 0]
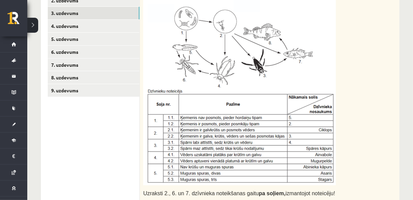
click at [386, 44] on div "Uzraksti 2., 6. un 7. dzīvnieka noteikšanas gaitu pa soļiem, izmantojot noteicē…" at bounding box center [270, 107] width 260 height 238
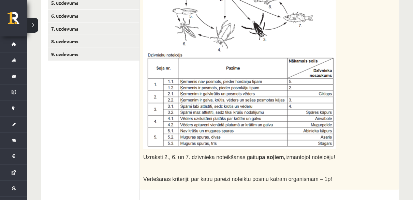
scroll to position [294, 0]
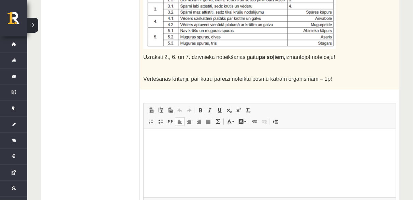
click at [155, 142] on p "Визуальный текстовый редактор, wiswyg-editor-user-answer-47433900543980" at bounding box center [269, 139] width 239 height 7
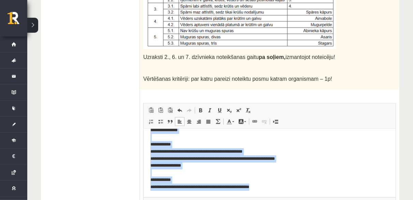
scroll to position [0, 0]
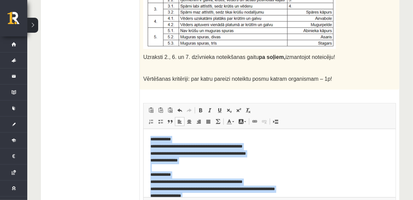
drag, startPoint x: 295, startPoint y: 187, endPoint x: 119, endPoint y: 124, distance: 186.6
click at [143, 129] on html "**********" at bounding box center [269, 178] width 252 height 99
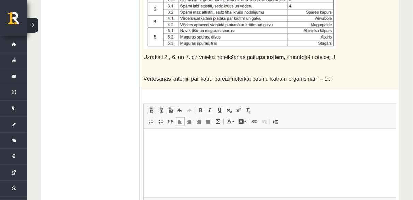
click at [155, 137] on pre "Переведенный текст: Lūk, problēmas risinājums:\a\aUzdevums ir noteikt identifik…" at bounding box center [269, 139] width 239 height 7
click at [158, 138] on pre "Переведенный текст: Lūk, problēmas risinājums:\a\aUzdevums ir noteikt identifik…" at bounding box center [269, 139] width 239 height 7
click at [169, 150] on html at bounding box center [269, 139] width 252 height 21
click at [167, 150] on html at bounding box center [269, 139] width 252 height 21
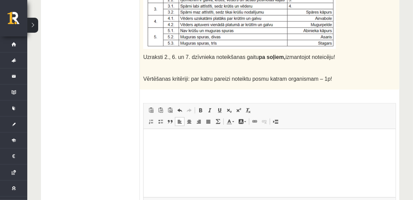
click at [239, 150] on html at bounding box center [269, 139] width 252 height 21
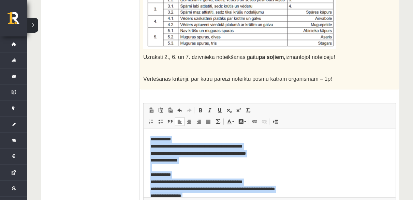
drag, startPoint x: 273, startPoint y: 194, endPoint x: 151, endPoint y: 131, distance: 137.7
click at [151, 131] on html "**********" at bounding box center [269, 178] width 252 height 99
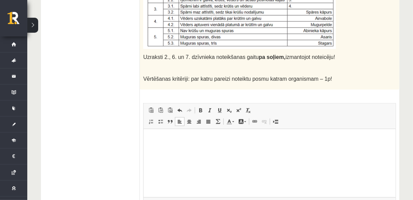
click at [373, 126] on span "Панели инструментов редактора Вставить Комбинация клавиш Ctrl+V Вставить только…" at bounding box center [270, 117] width 252 height 26
click at [160, 144] on html at bounding box center [269, 139] width 252 height 21
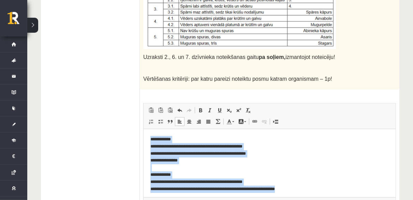
drag, startPoint x: 334, startPoint y: 188, endPoint x: 121, endPoint y: 118, distance: 224.3
click at [143, 129] on html "**********" at bounding box center [269, 164] width 252 height 70
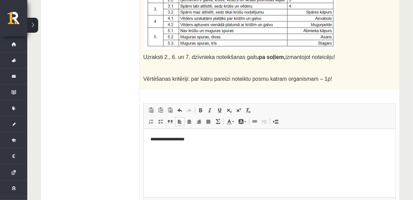
click at [219, 150] on html "**********" at bounding box center [269, 139] width 252 height 21
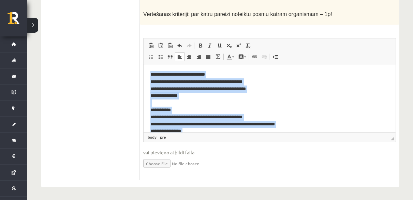
drag, startPoint x: 301, startPoint y: 127, endPoint x: 88, endPoint y: 61, distance: 223.1
click at [143, 64] on html "**********" at bounding box center [269, 113] width 252 height 99
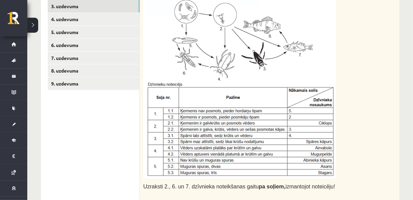
scroll to position [154, 0]
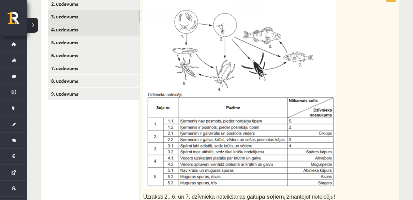
click at [91, 29] on link "4. uzdevums" at bounding box center [94, 29] width 92 height 13
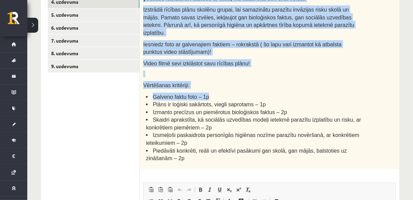
scroll to position [188, 0]
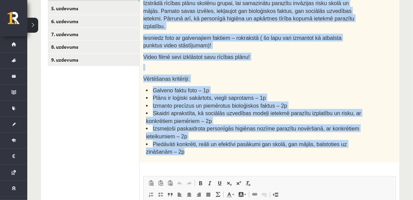
drag, startPoint x: 142, startPoint y: 31, endPoint x: 357, endPoint y: 135, distance: 238.9
click at [357, 135] on div "Šim uzdevumam jāiesniedz atbilde video formātā un rokrakstā – datorrakstā netie…" at bounding box center [270, 59] width 260 height 205
copy div "Šim uzdevumam jāiesniedz atbilde video formātā un rokrakstā – datorrakstā netie…"
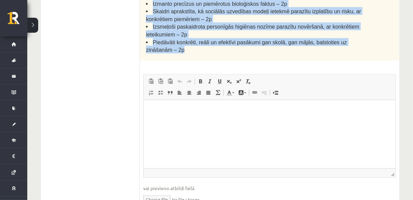
scroll to position [291, 0]
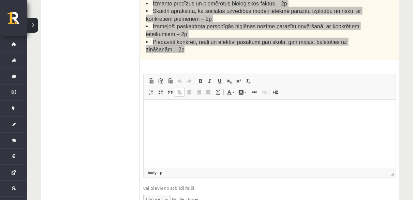
click at [159, 108] on p "Визуальный текстовый редактор, wiswyg-editor-user-answer-47433849537360" at bounding box center [269, 110] width 239 height 7
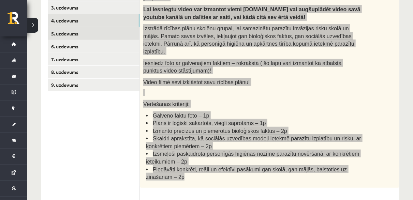
scroll to position [120, 0]
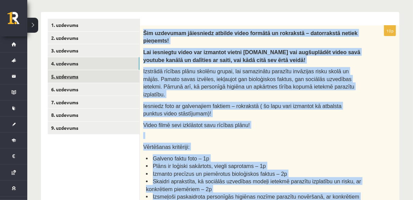
click at [105, 76] on link "5. uzdevums" at bounding box center [94, 76] width 92 height 13
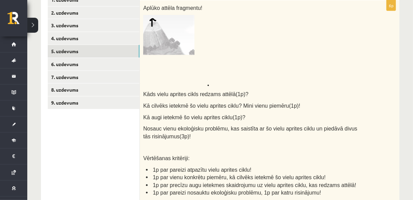
scroll to position [146, 0]
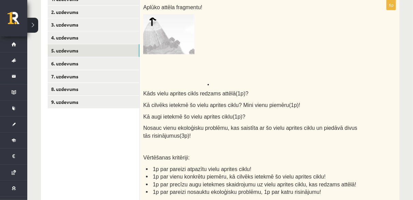
click at [359, 75] on p at bounding box center [252, 49] width 219 height 71
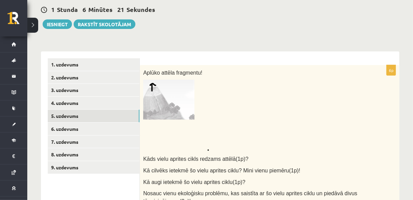
scroll to position [78, 0]
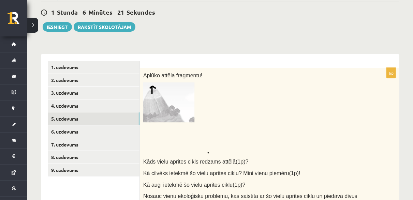
click at [175, 101] on img at bounding box center [176, 118] width 66 height 71
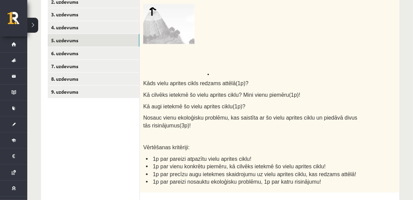
scroll to position [146, 0]
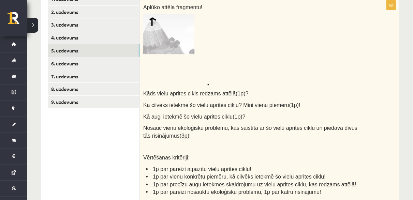
click at [389, 44] on div "Aplūko attēla fragmentu! Kāds vielu aprites cikls redzams attēlā(1p)? Kā cilvēk…" at bounding box center [270, 101] width 260 height 203
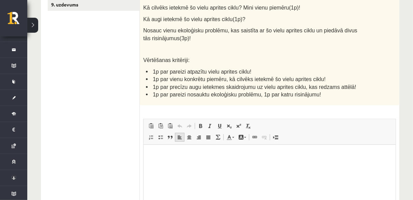
scroll to position [249, 0]
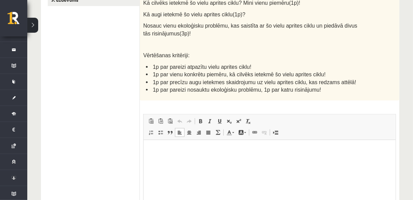
click at [151, 152] on p "Визуальный текстовый редактор, wiswyg-editor-user-answer-47433990484720" at bounding box center [269, 150] width 239 height 7
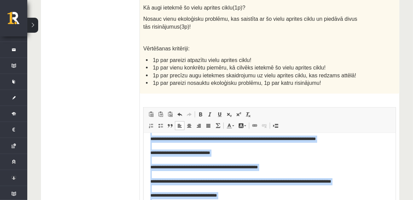
scroll to position [0, 0]
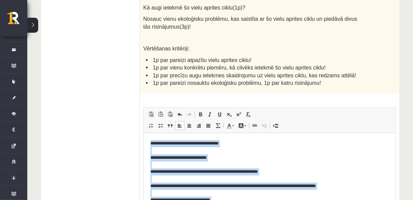
drag, startPoint x: 215, startPoint y: 199, endPoint x: 142, endPoint y: 144, distance: 91.2
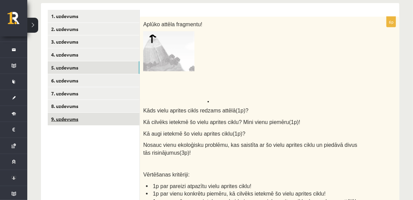
scroll to position [119, 0]
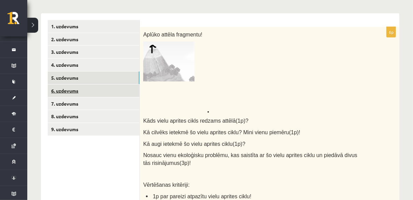
click at [103, 93] on link "6. uzdevums" at bounding box center [94, 91] width 92 height 13
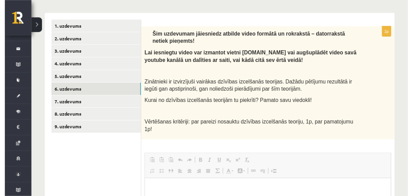
scroll to position [0, 0]
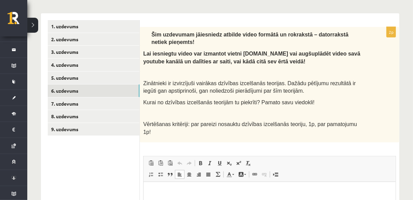
click at [172, 188] on html at bounding box center [269, 192] width 252 height 21
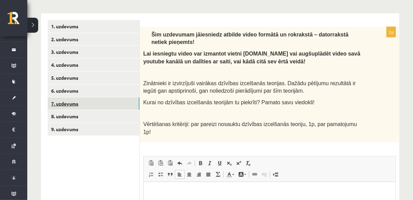
click at [108, 103] on link "7. uzdevums" at bounding box center [94, 104] width 92 height 13
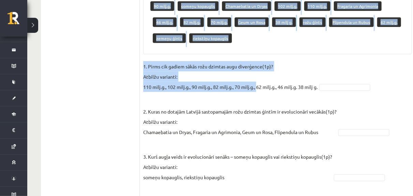
scroll to position [492, 0]
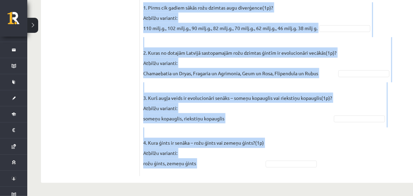
drag, startPoint x: 143, startPoint y: 36, endPoint x: 287, endPoint y: 173, distance: 198.7
copy div "Rožu dzimta ir viena no sugām bagātākajām un morfoloģiski daudzveidīgākajām aug…"
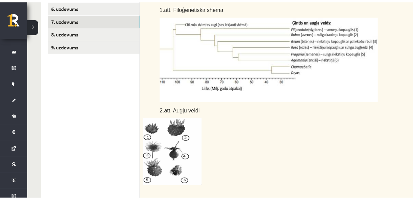
scroll to position [169, 0]
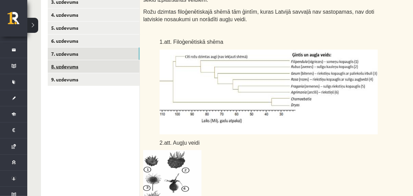
click at [115, 68] on link "8. uzdevums" at bounding box center [94, 66] width 92 height 13
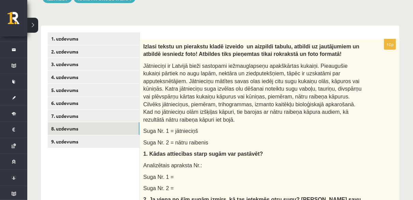
scroll to position [101, 0]
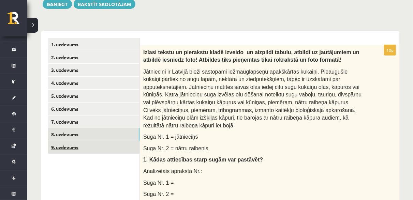
click at [119, 148] on link "9. uzdevums" at bounding box center [94, 147] width 92 height 13
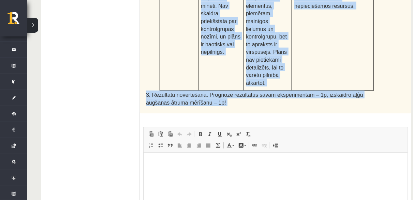
scroll to position [442, 0]
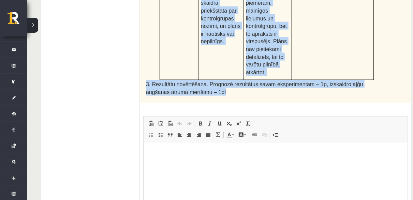
drag, startPoint x: 144, startPoint y: 53, endPoint x: 273, endPoint y: 66, distance: 129.7
copy div "Piesārņojuma ietekme uz ūdensaugiem Pētnieki novēro eitrofikācijas pazīmes kādā…"
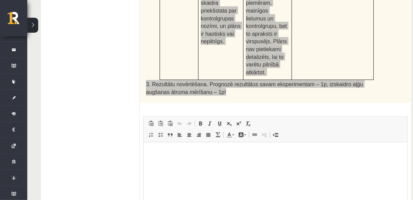
drag, startPoint x: 217, startPoint y: 149, endPoint x: 208, endPoint y: 147, distance: 9.5
click at [217, 148] on html at bounding box center [275, 152] width 264 height 21
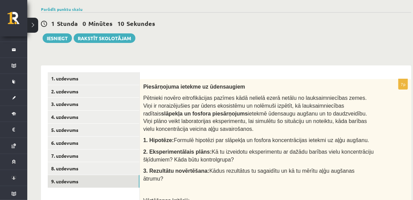
scroll to position [101, 0]
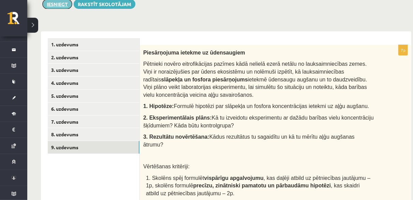
click at [54, 5] on button "Iesniegt" at bounding box center [57, 4] width 29 height 10
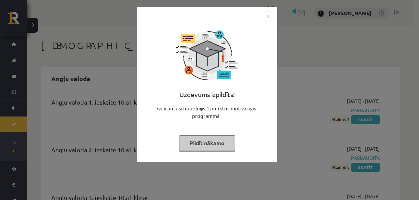
click at [206, 144] on button "Pildīt nākamo" at bounding box center [207, 144] width 56 height 16
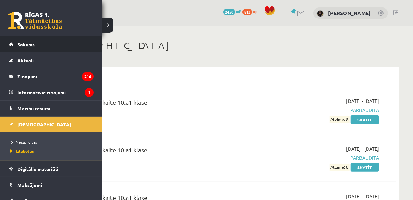
click at [19, 45] on span "Sākums" at bounding box center [25, 44] width 17 height 6
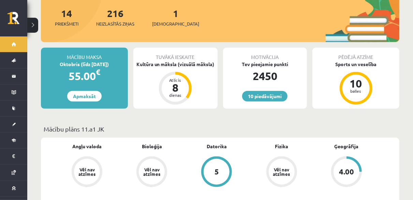
scroll to position [137, 0]
